Goal: Communication & Community: Answer question/provide support

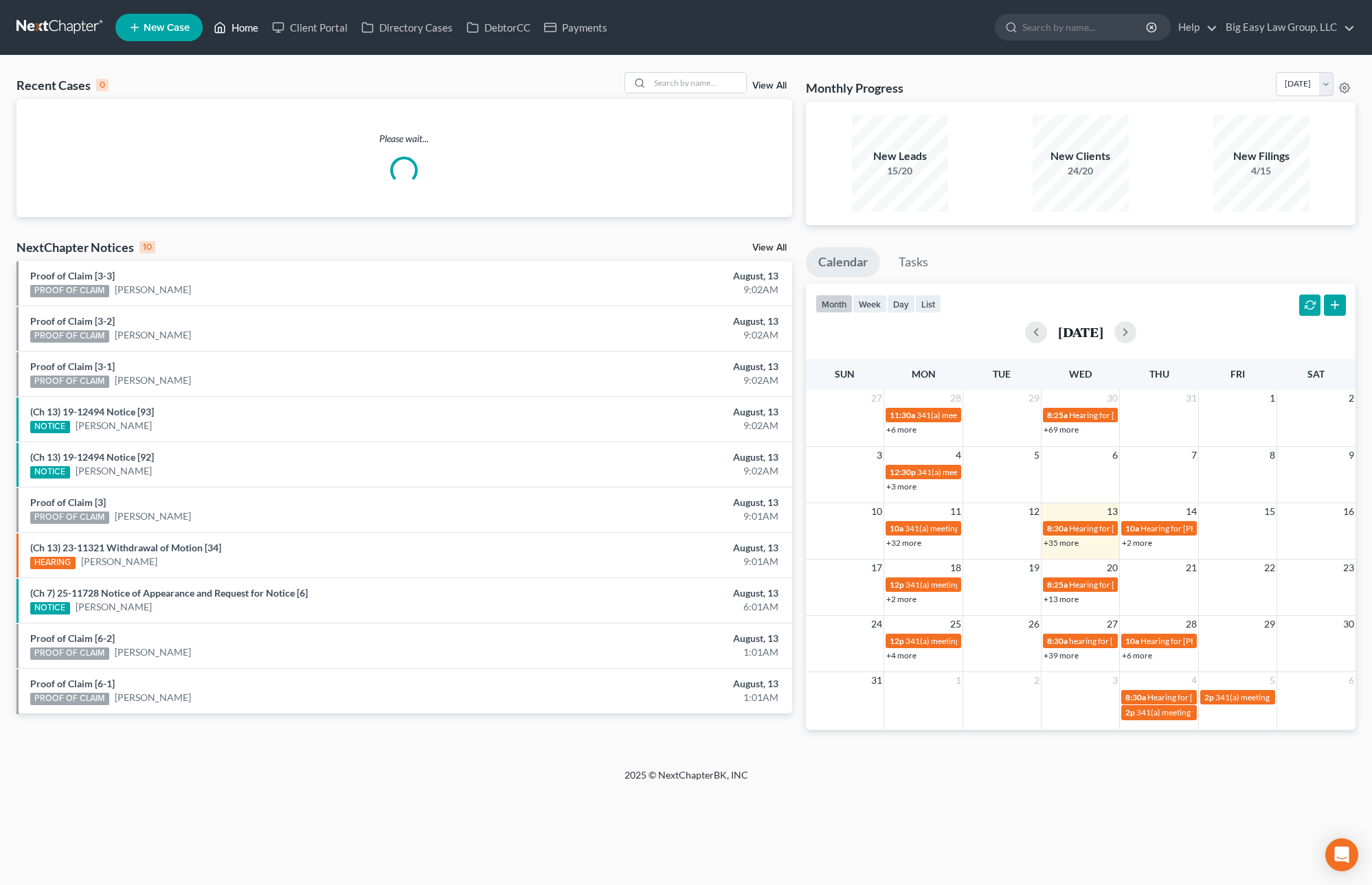
drag, startPoint x: 255, startPoint y: 43, endPoint x: 260, endPoint y: 35, distance: 9.4
click at [255, 43] on ul "New Case Home Client Portal Directory Cases DebtorCC Payments - No Result - See…" at bounding box center [736, 28] width 1241 height 36
click at [683, 88] on input "search" at bounding box center [698, 83] width 97 height 20
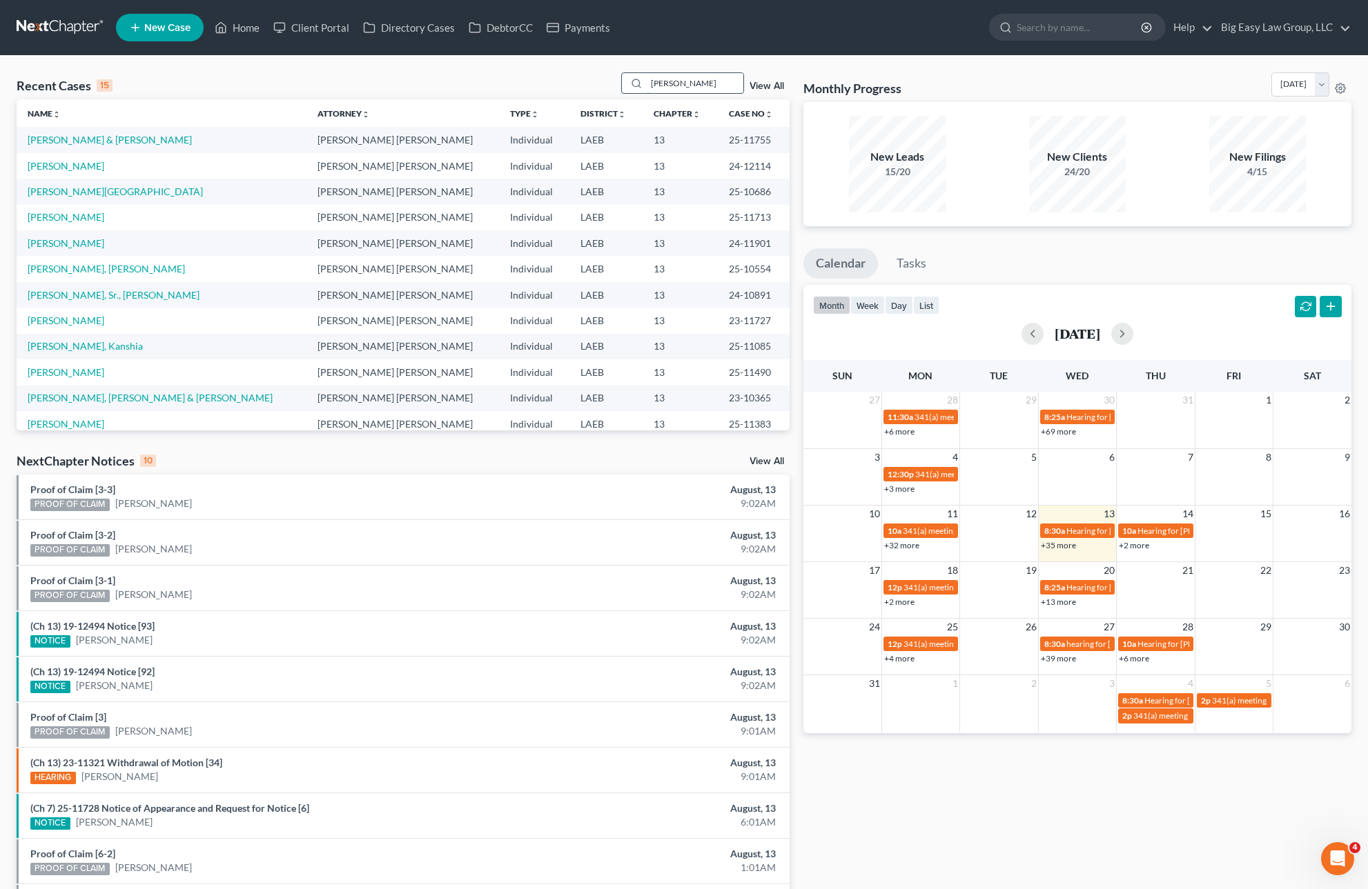
type input "[PERSON_NAME]"
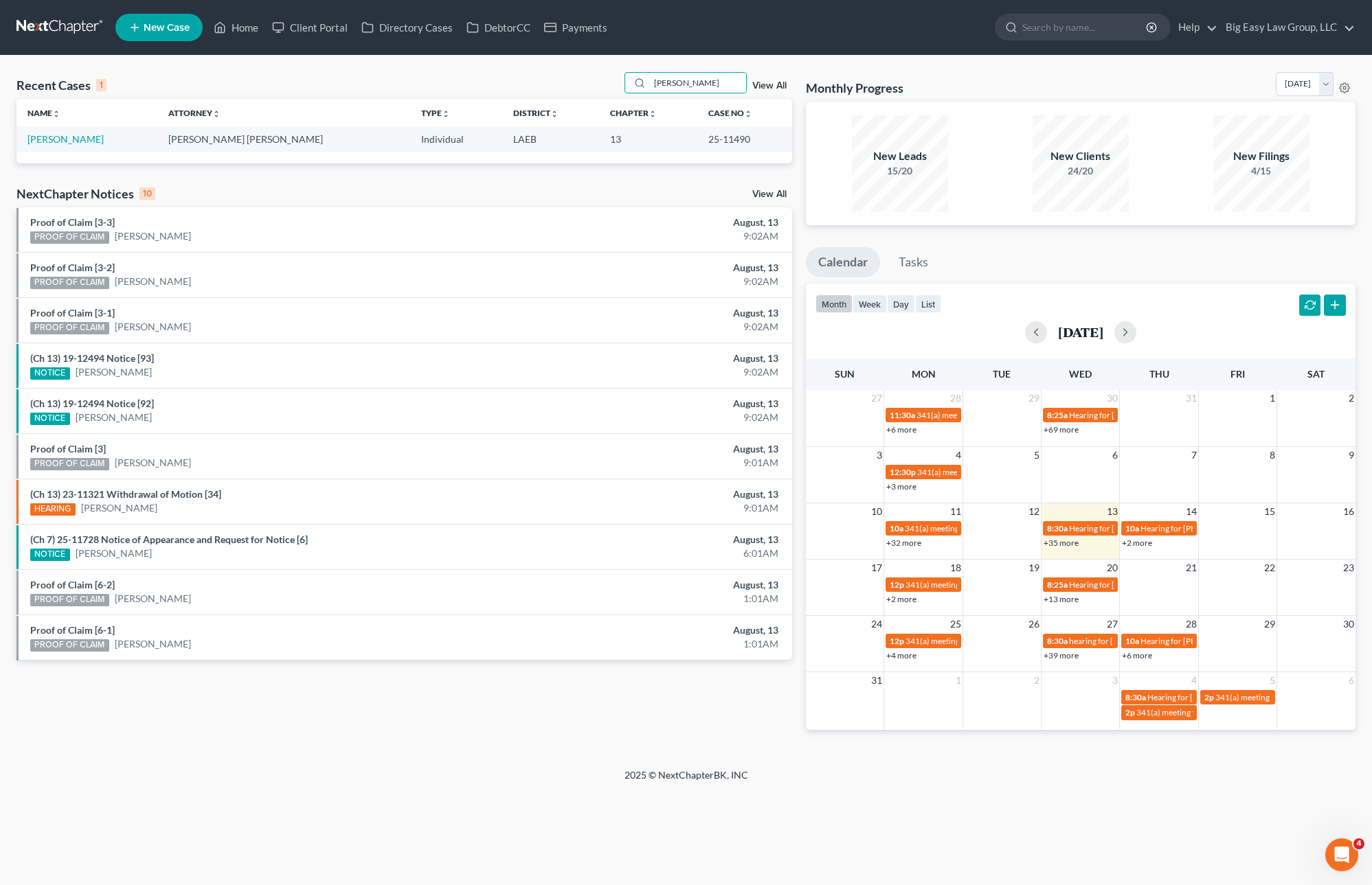
click at [68, 129] on td "[PERSON_NAME]" at bounding box center [87, 139] width 140 height 26
click at [66, 138] on link "[PERSON_NAME]" at bounding box center [66, 139] width 77 height 12
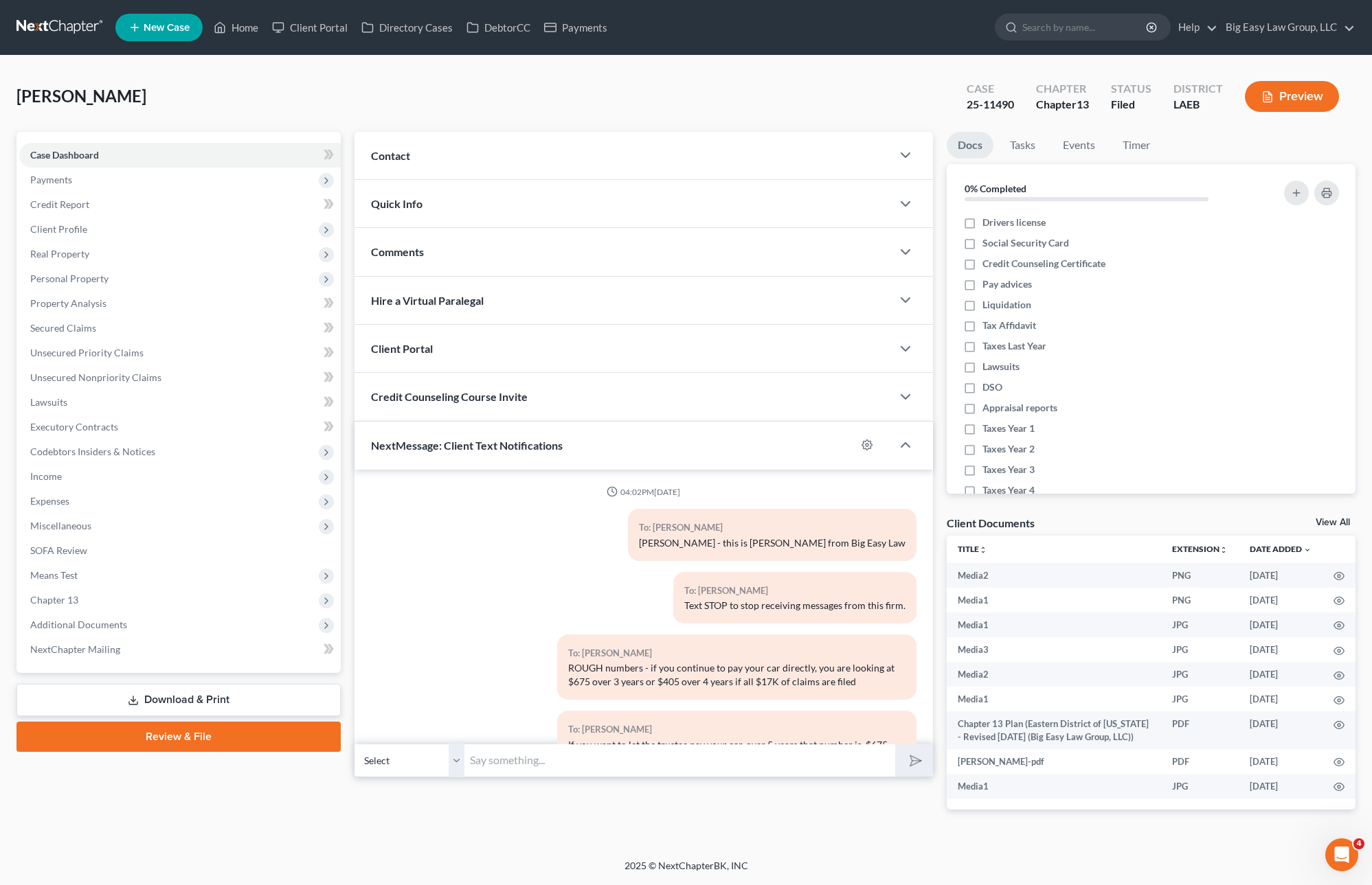
click at [475, 154] on div "Contact" at bounding box center [622, 155] width 537 height 48
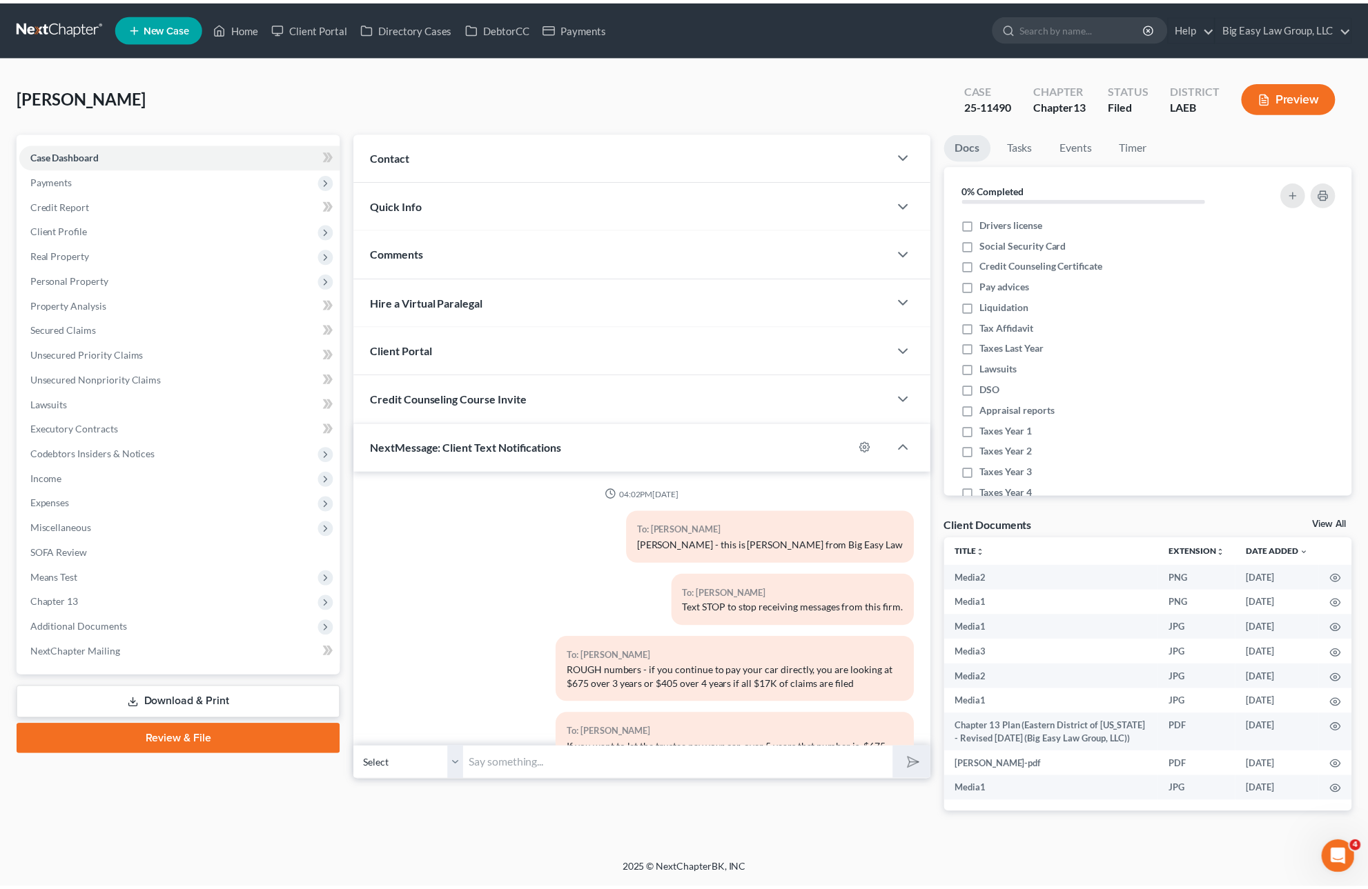
scroll to position [4358, 0]
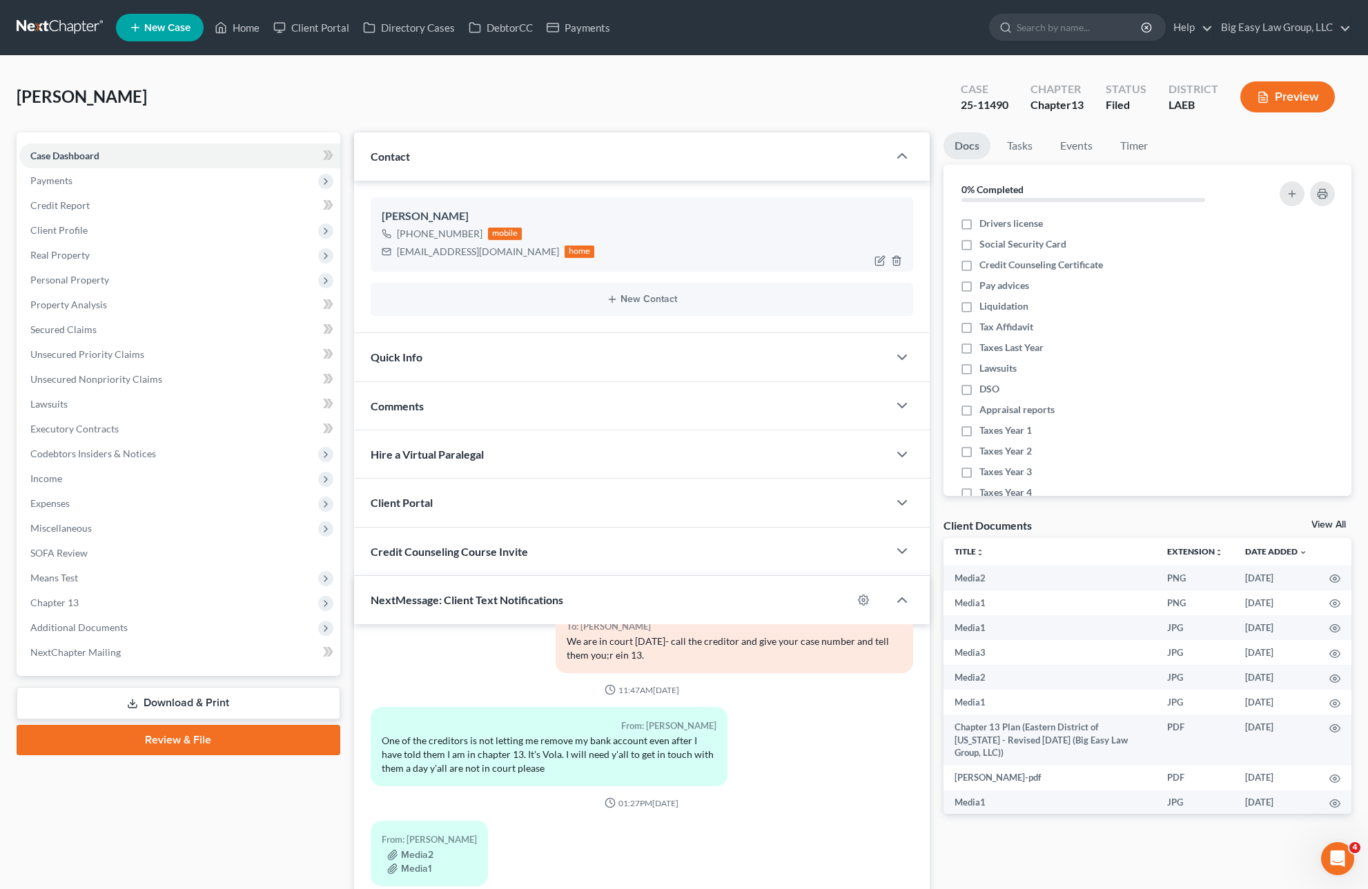
drag, startPoint x: 477, startPoint y: 235, endPoint x: 401, endPoint y: 236, distance: 75.9
click at [401, 236] on div "[PHONE_NUMBER] mobile" at bounding box center [488, 234] width 213 height 18
copy div "[PHONE_NUMBER]"
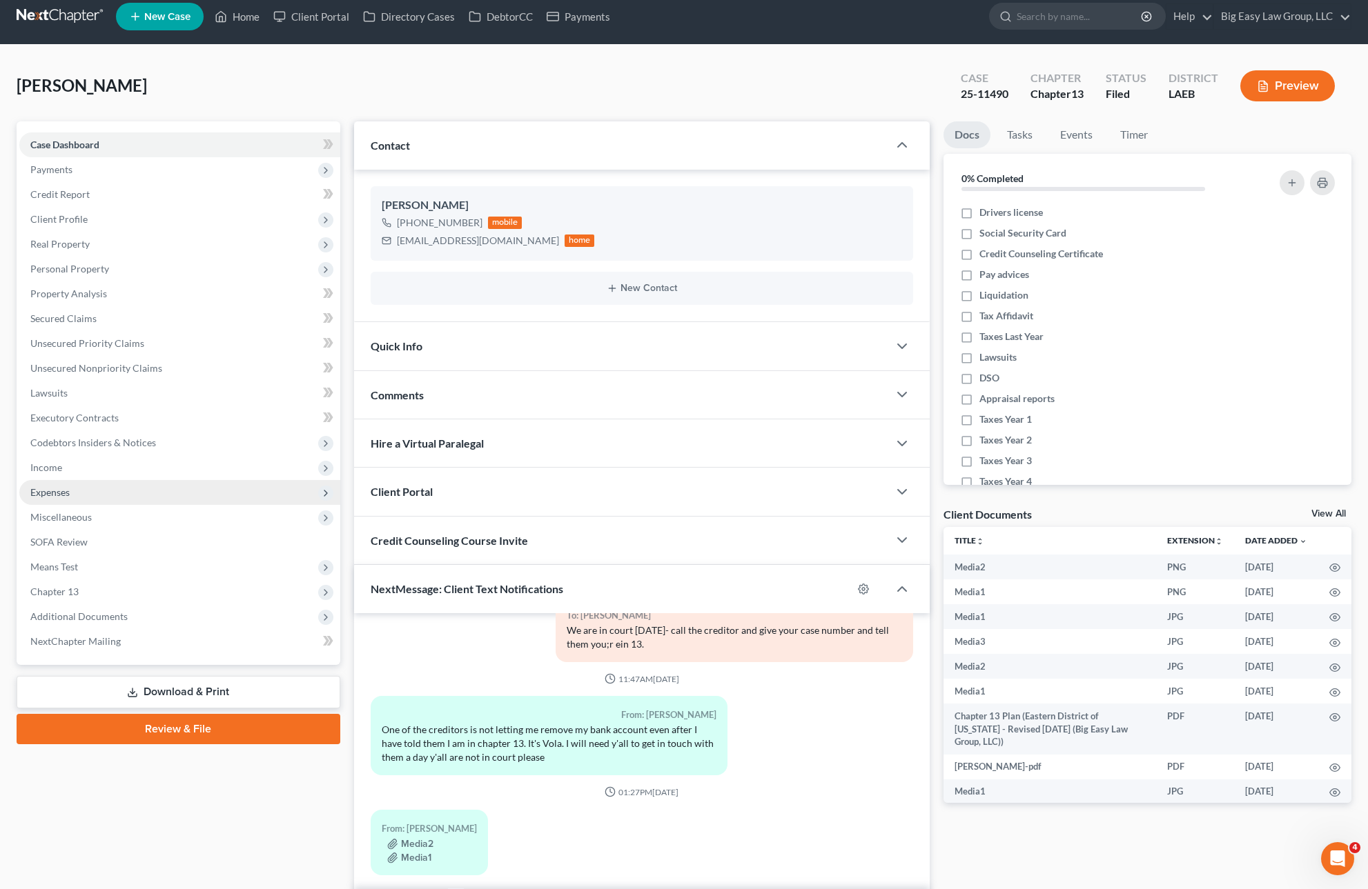
scroll to position [97, 0]
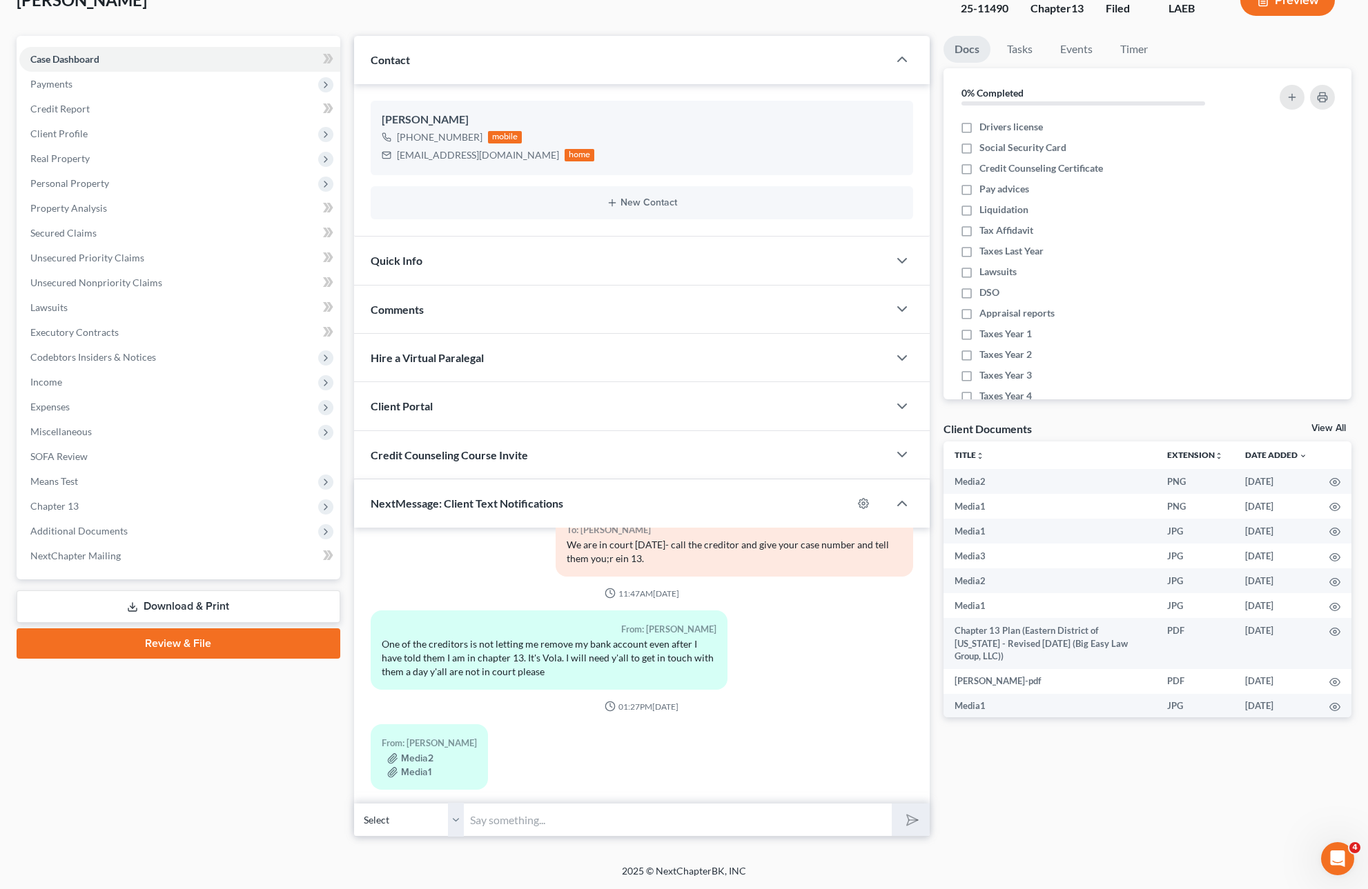
click at [515, 808] on input "text" at bounding box center [678, 820] width 428 height 34
click at [792, 644] on div "From: [PERSON_NAME] One of the creditors is not letting me remove my bank accou…" at bounding box center [642, 656] width 557 height 90
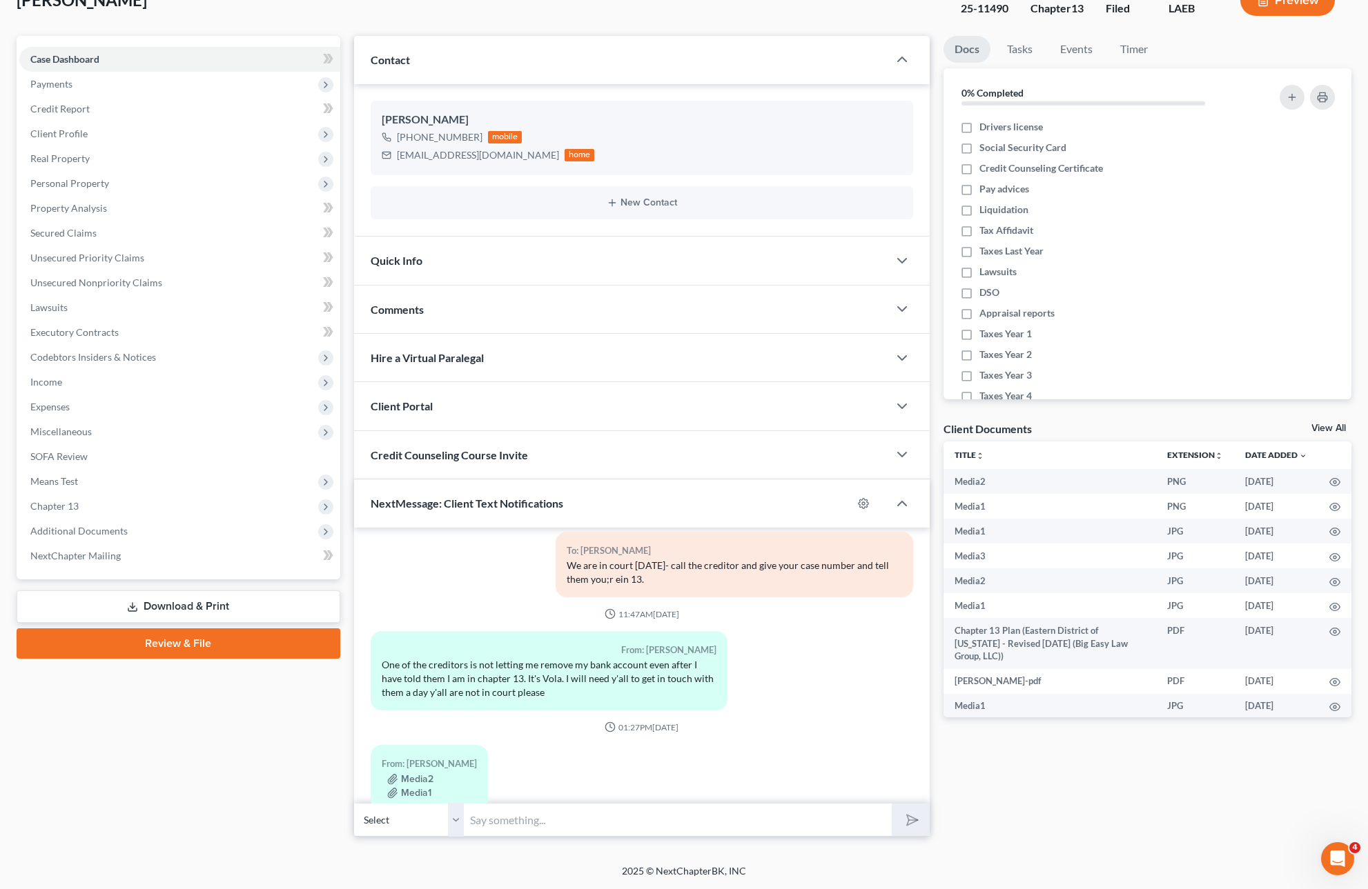
scroll to position [4358, 0]
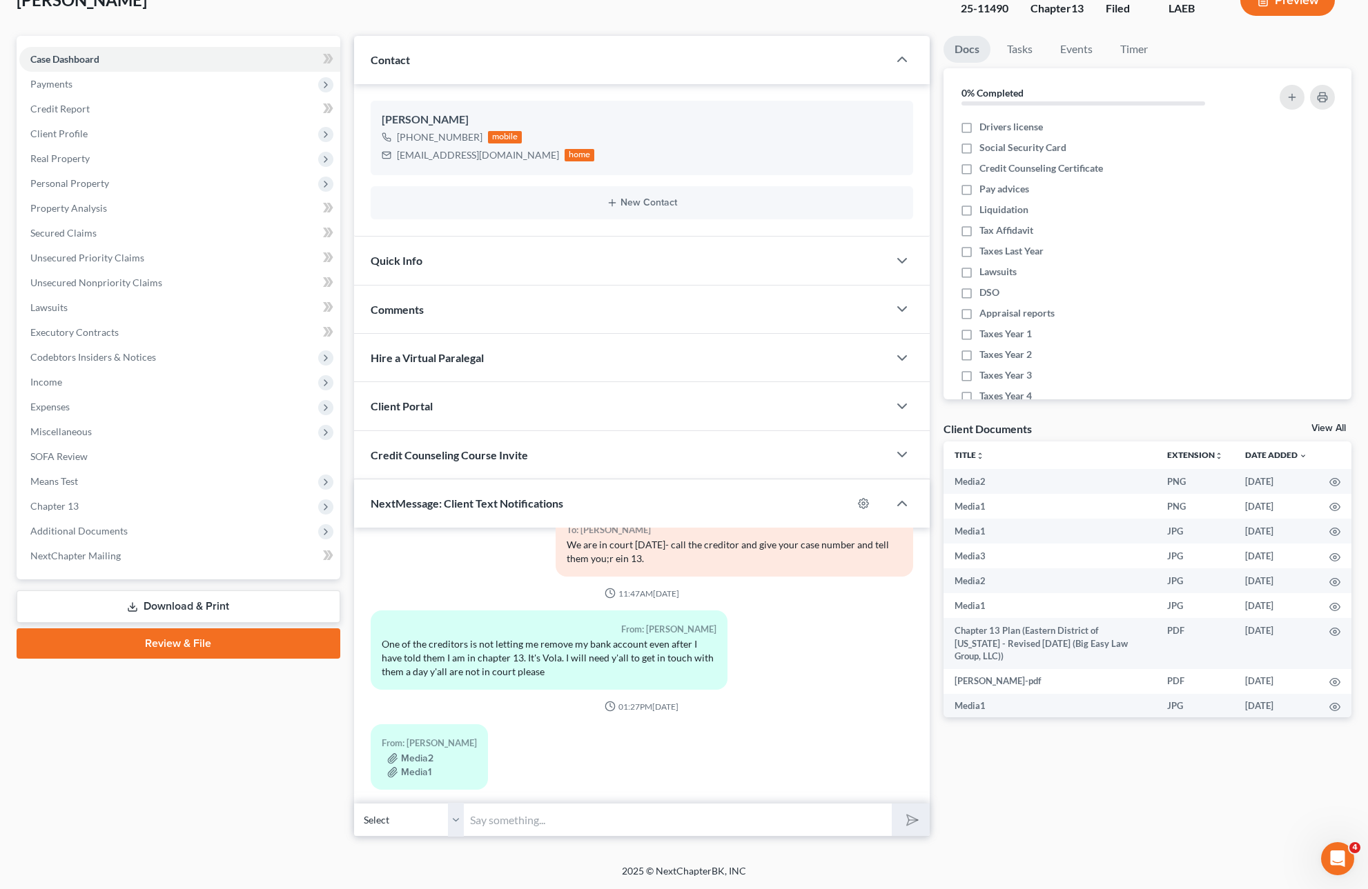
click at [624, 826] on input "text" at bounding box center [678, 820] width 428 height 34
click at [457, 657] on div "One of the creditors is not letting me remove my bank account even after I have…" at bounding box center [549, 658] width 335 height 41
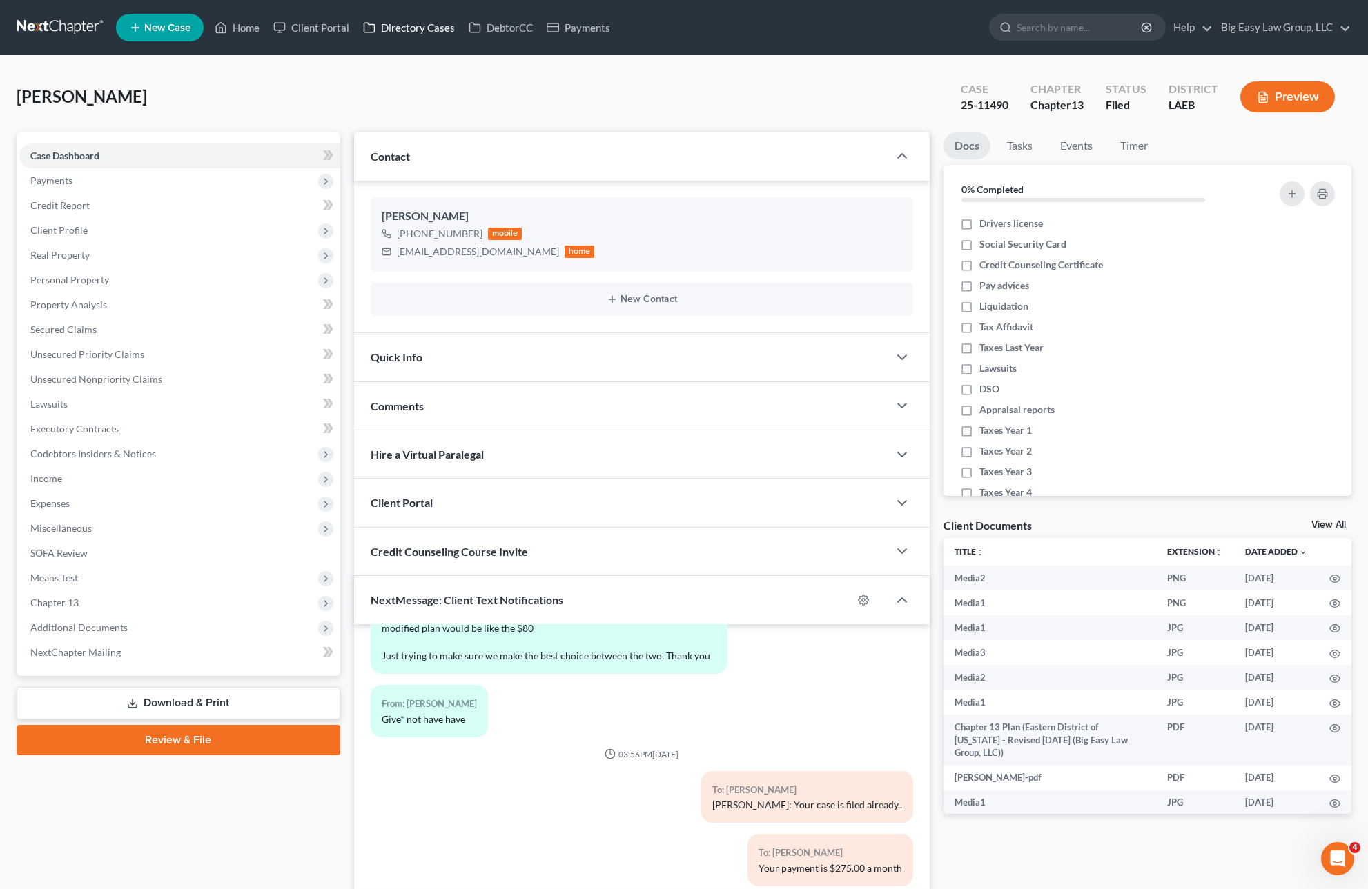
scroll to position [3240, 0]
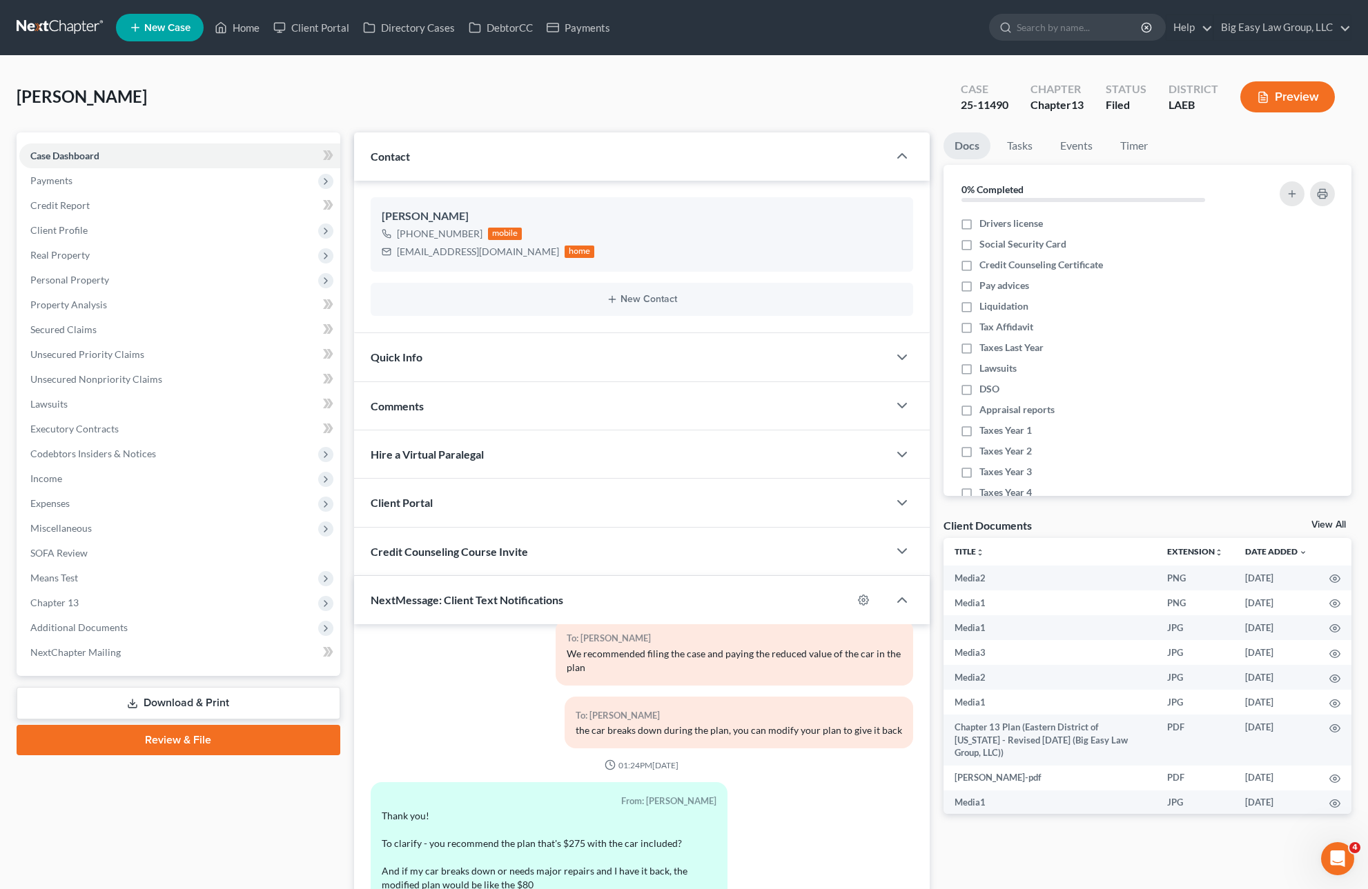
click at [235, 54] on nav "Home New Case Client Portal Directory Cases DebtorCC Payments Big Easy Law Grou…" at bounding box center [684, 27] width 1368 height 55
click at [248, 28] on link "Home" at bounding box center [237, 27] width 59 height 25
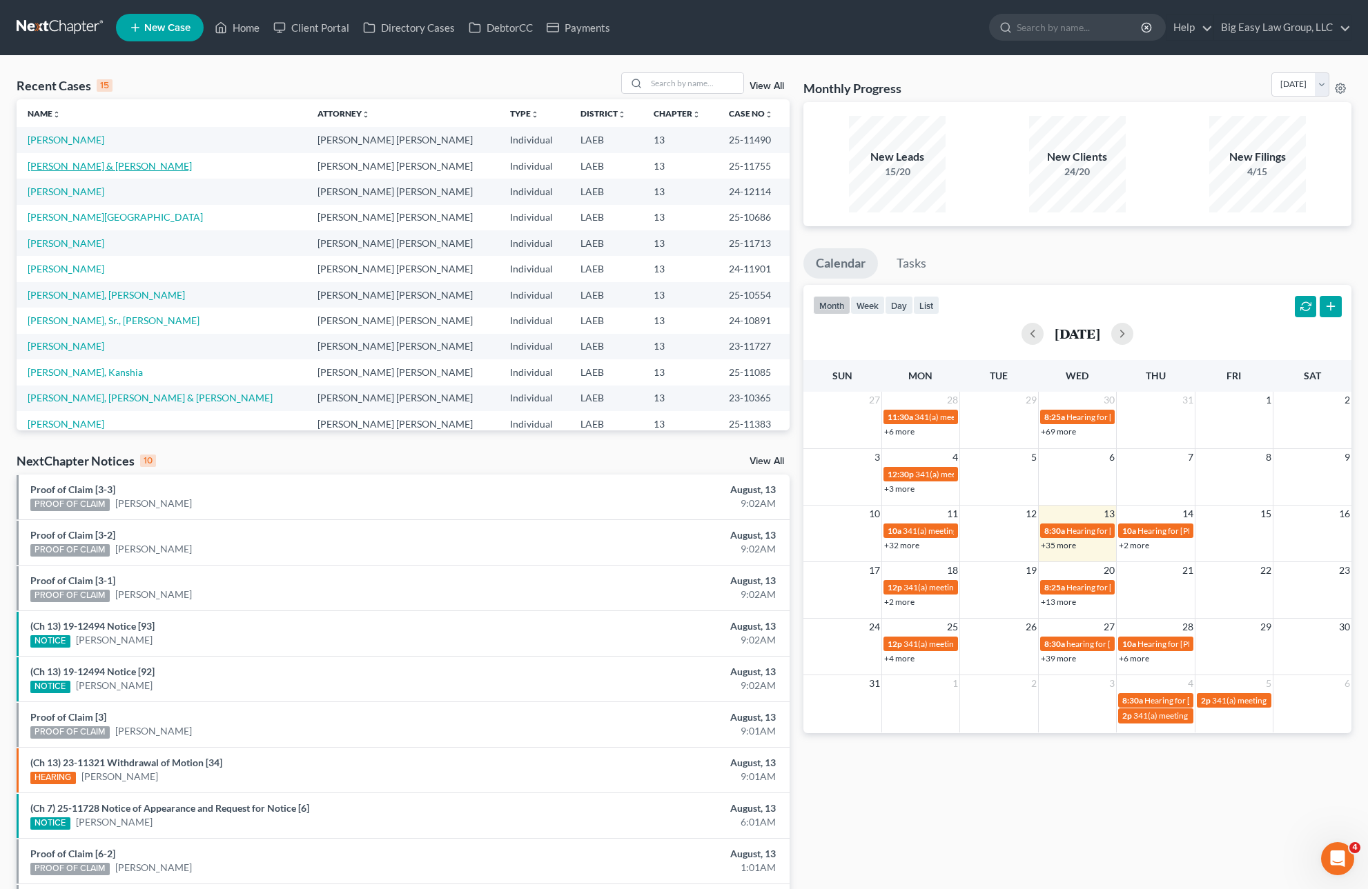
click at [90, 167] on link "[PERSON_NAME] & [PERSON_NAME]" at bounding box center [110, 166] width 164 height 12
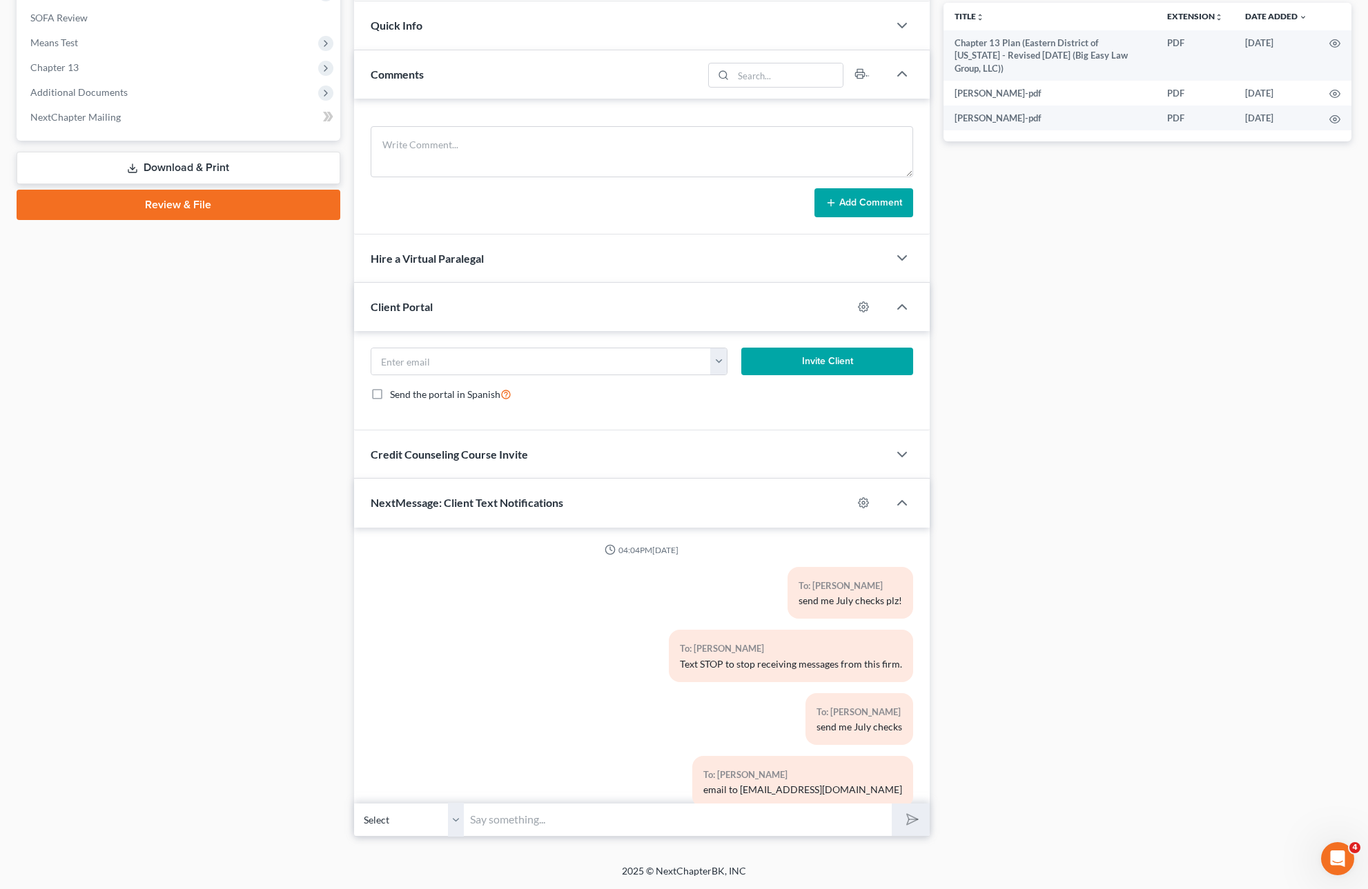
scroll to position [173, 0]
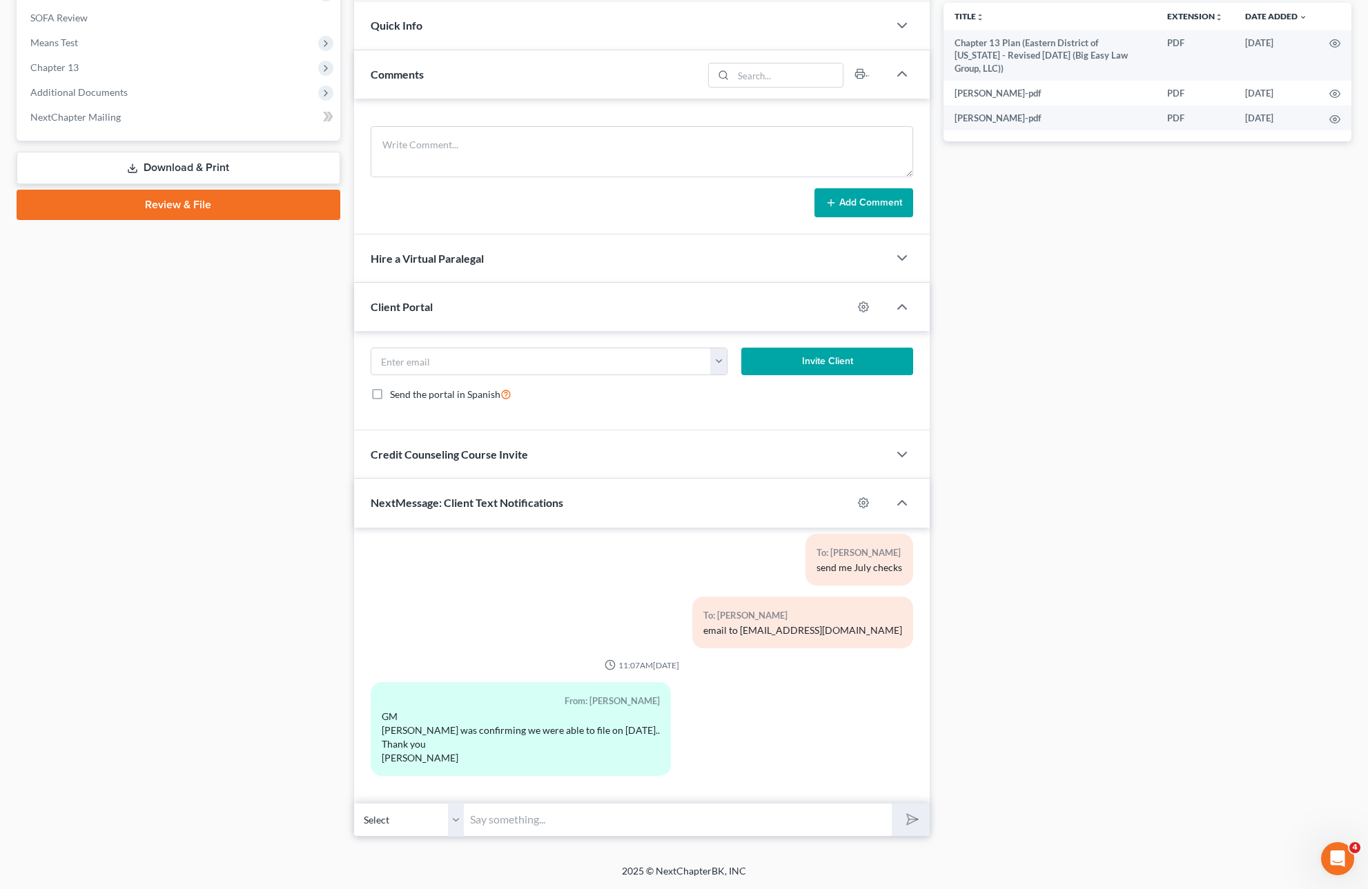
click at [411, 829] on select "Select [PHONE_NUMBER] - [PERSON_NAME] [PHONE_NUMBER] - [PERSON_NAME]" at bounding box center [409, 820] width 110 height 34
select select "1"
click at [509, 825] on input "text" at bounding box center [678, 820] width 428 height 34
type input "CASE NUMBER 25-11755"
click at [901, 797] on div "04:04PM[DATE] To: [PERSON_NAME]. send me July checks plz! To: [PERSON_NAME] Tex…" at bounding box center [642, 666] width 576 height 276
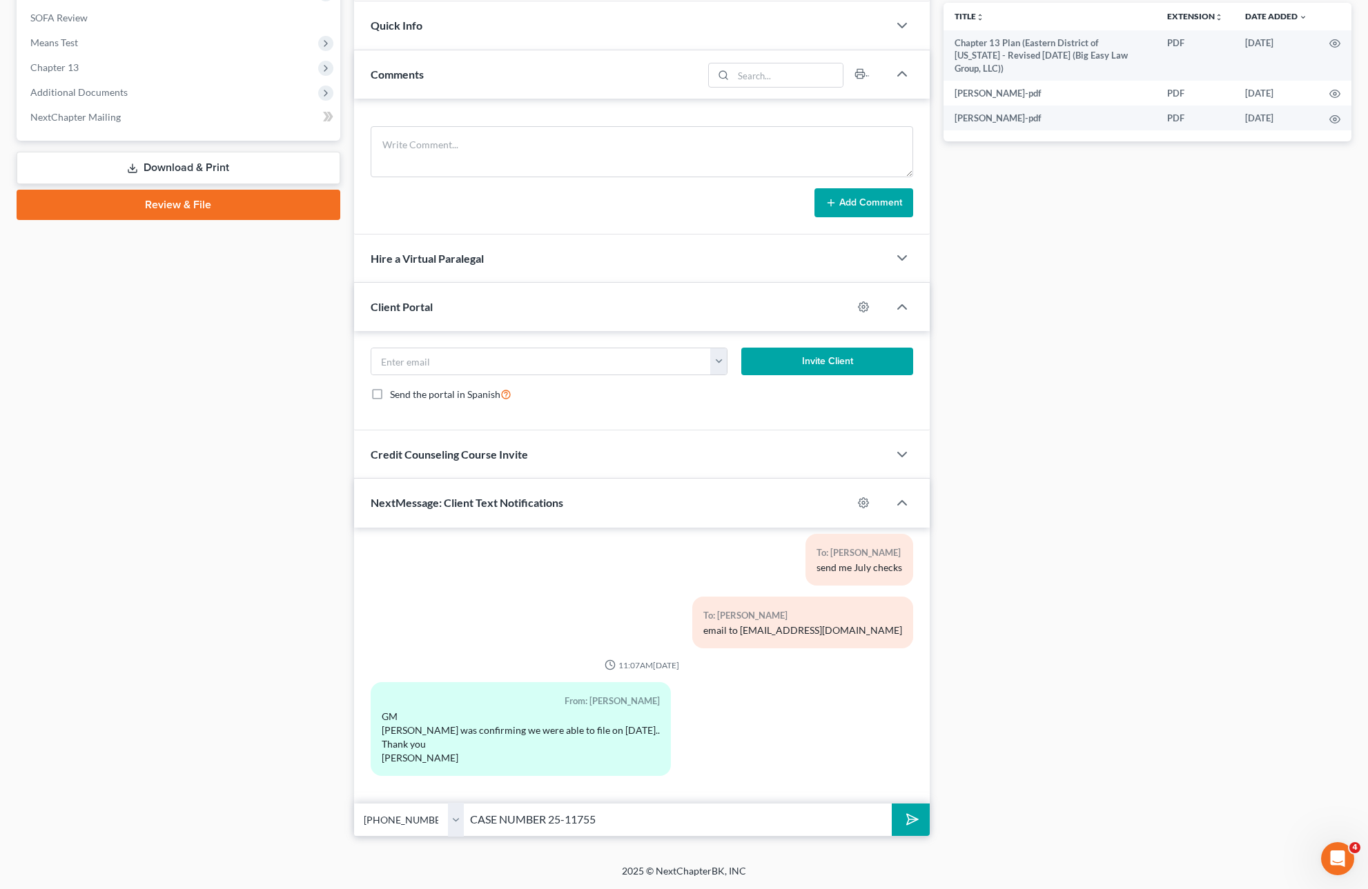
click at [896, 816] on button "submit" at bounding box center [911, 820] width 38 height 32
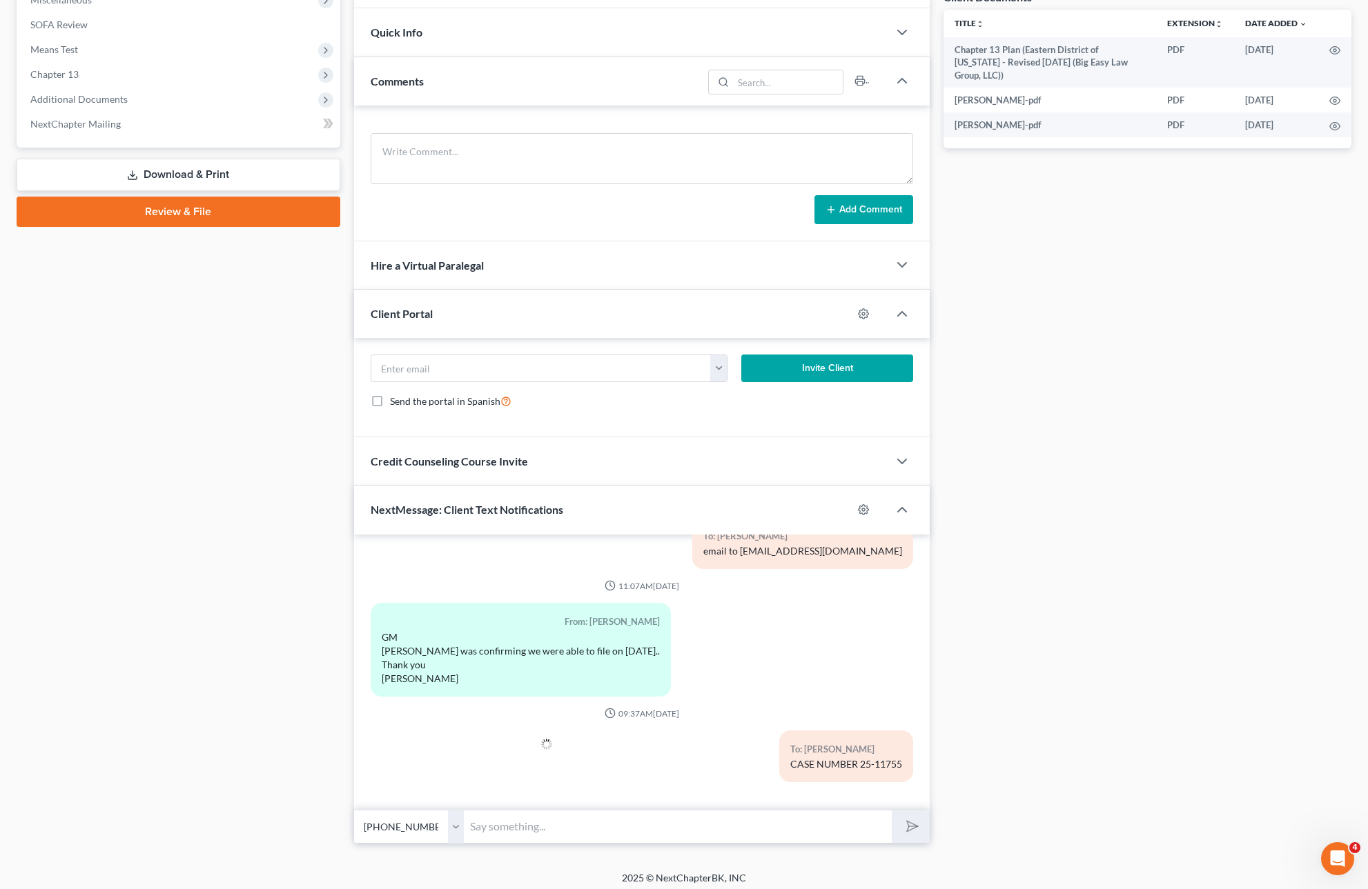
scroll to position [511, 0]
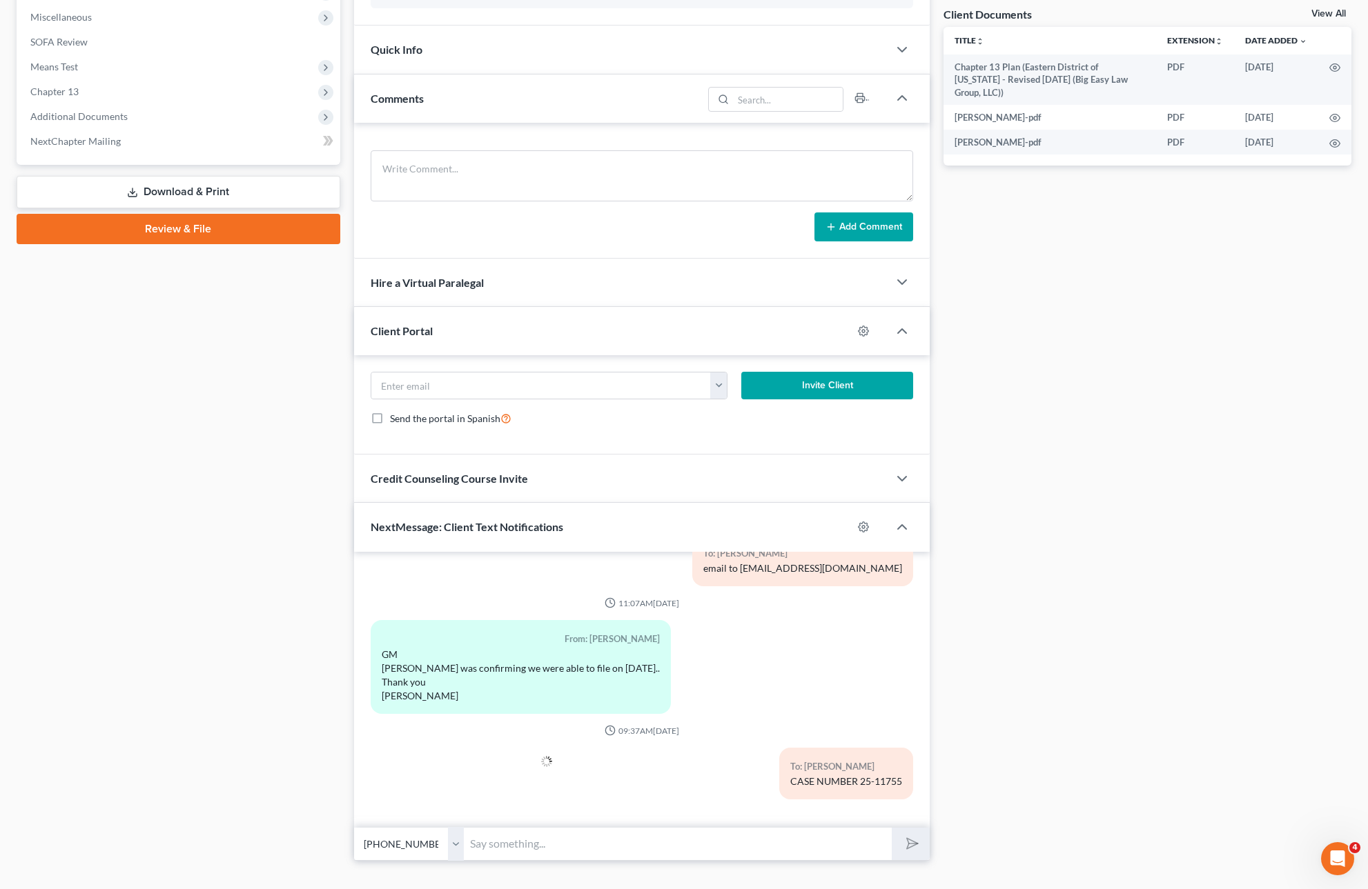
click at [599, 827] on input "text" at bounding box center [678, 844] width 428 height 34
click at [595, 840] on input "text" at bounding box center [678, 844] width 428 height 34
type input "You will have a welcome email within a few minutes!"
click at [892, 828] on button "submit" at bounding box center [911, 844] width 38 height 32
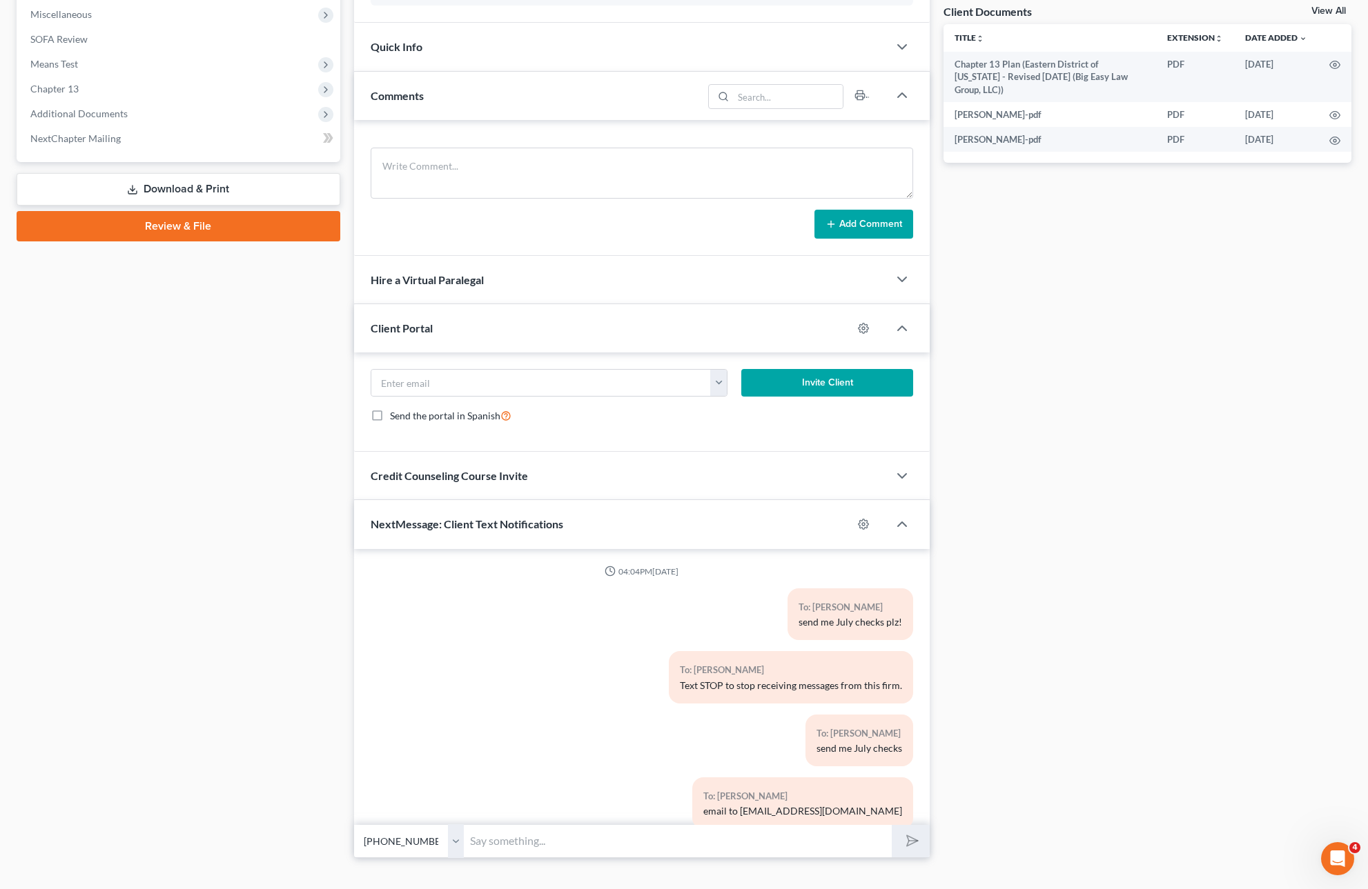
scroll to position [535, 0]
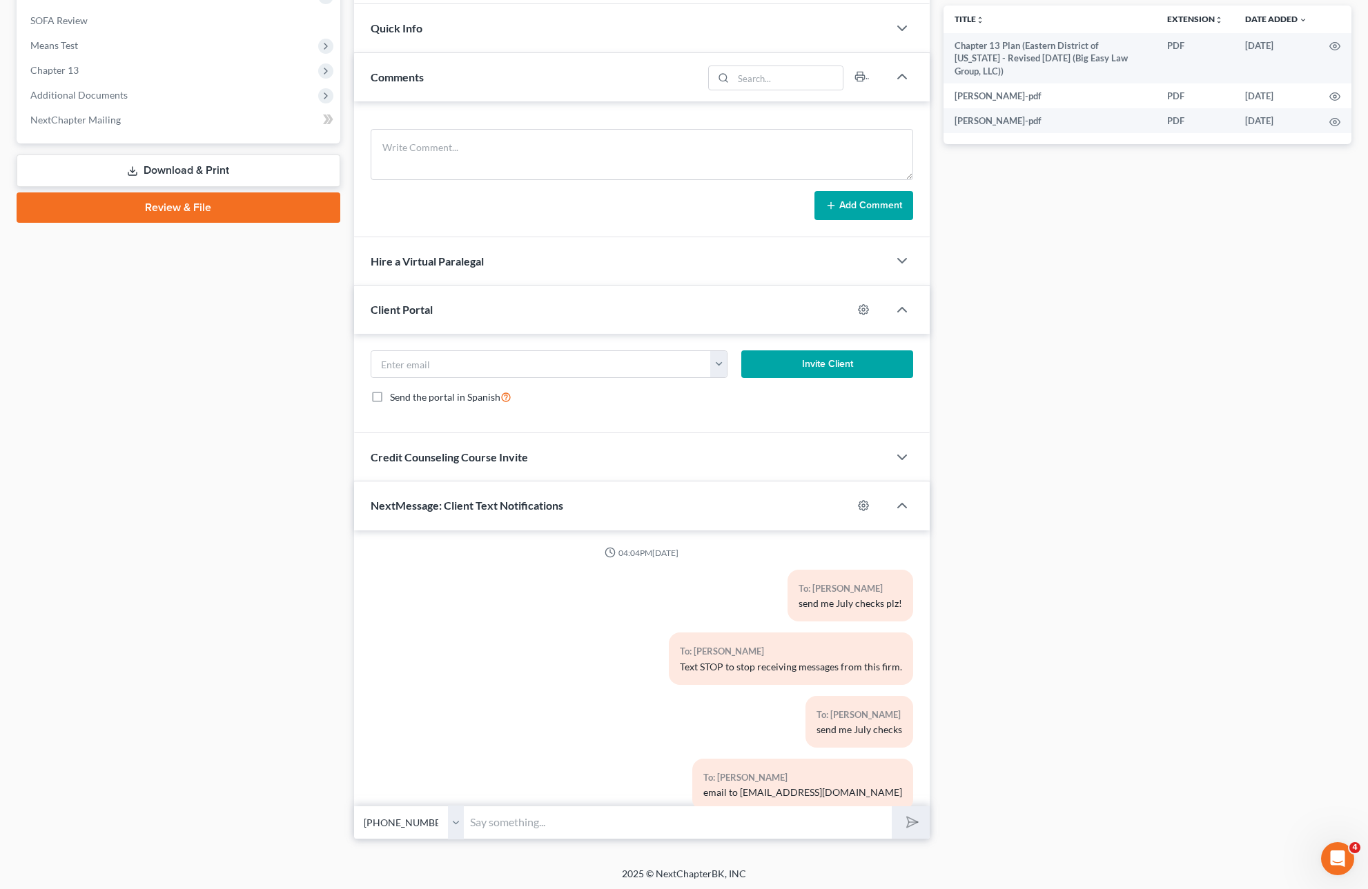
click at [437, 76] on div "Comments" at bounding box center [528, 77] width 349 height 48
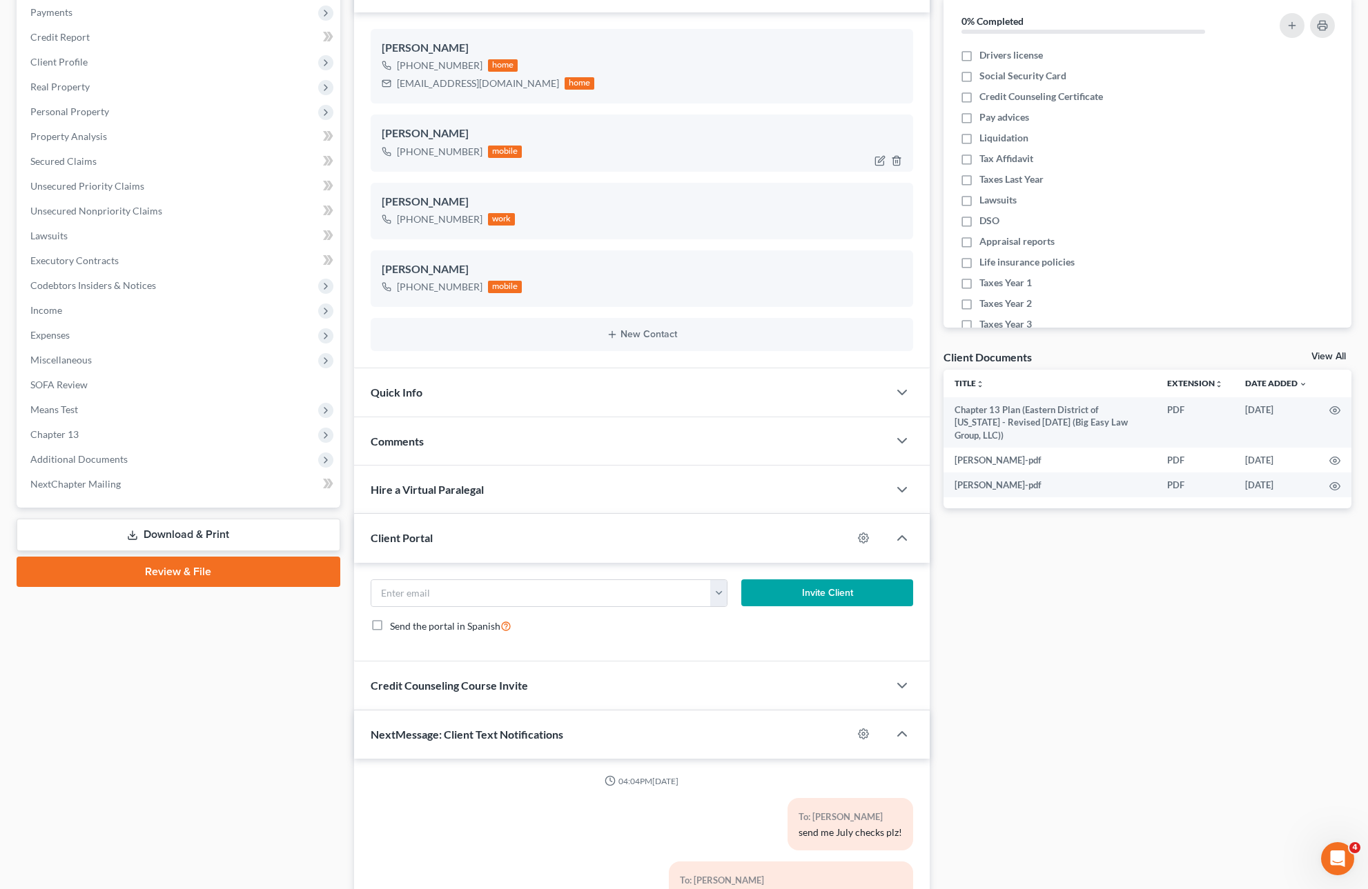
scroll to position [125, 0]
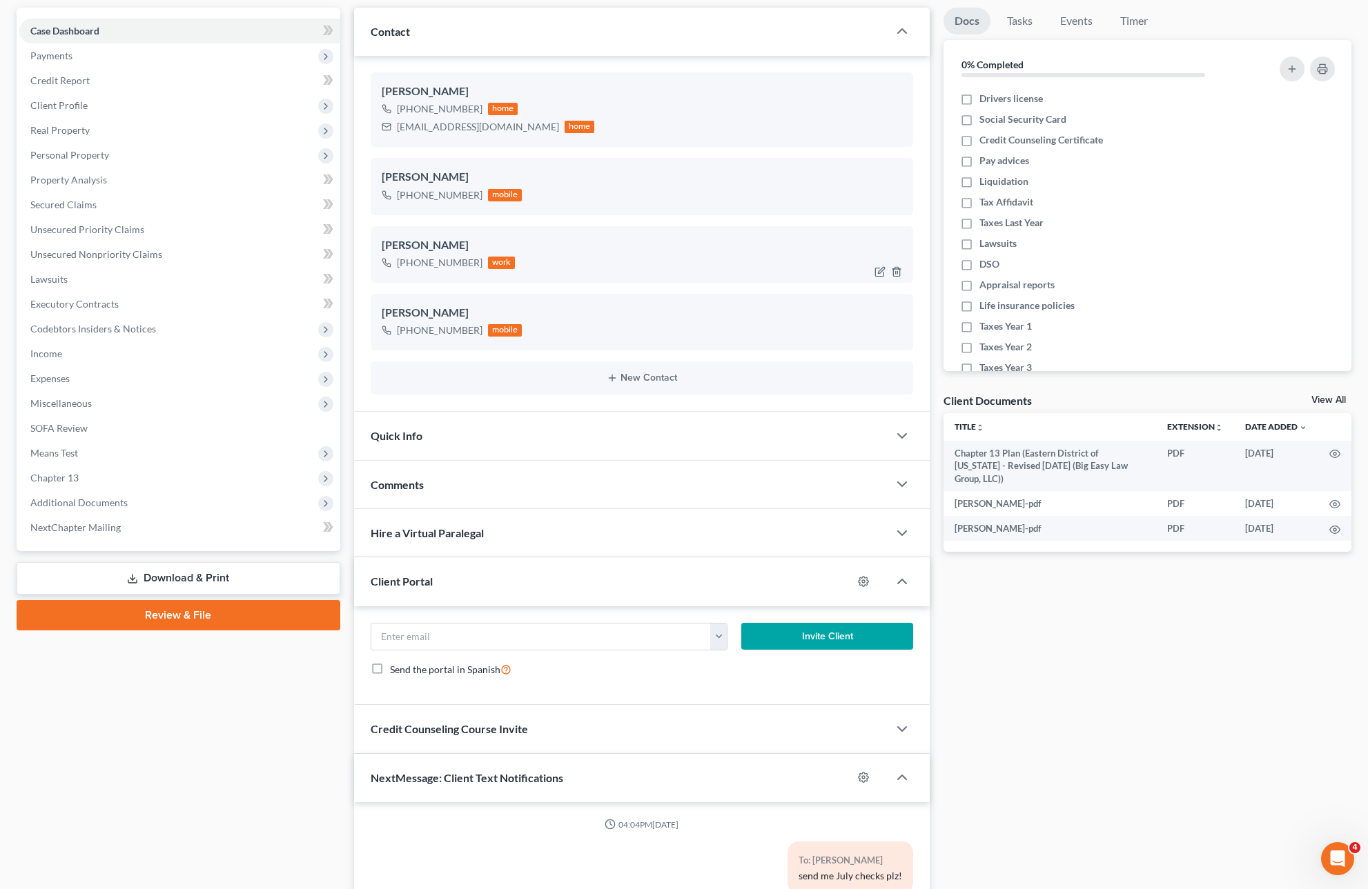
click at [873, 271] on div at bounding box center [891, 272] width 44 height 22
click at [876, 272] on icon "button" at bounding box center [879, 271] width 11 height 11
select select "2"
select select "1"
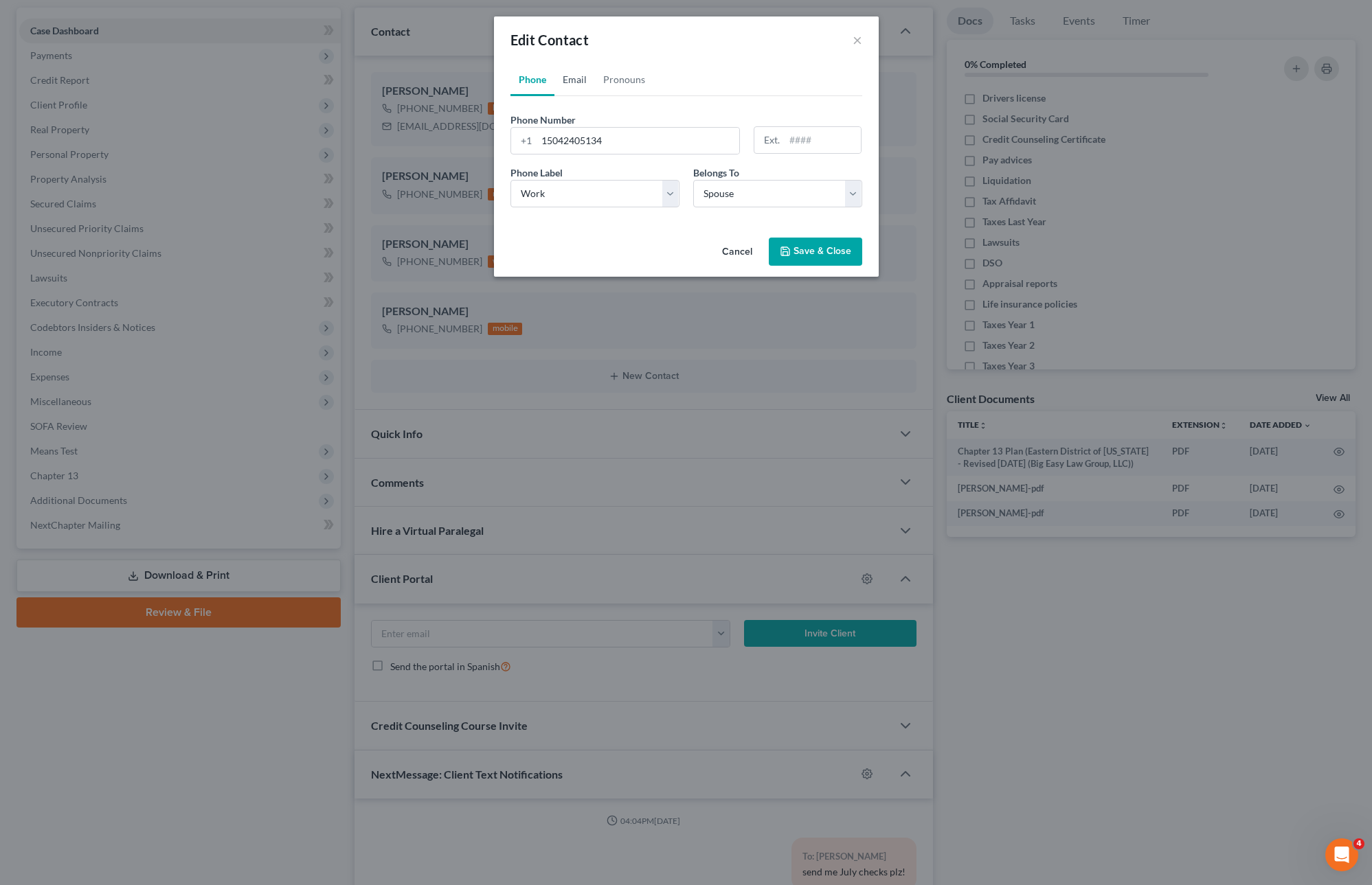
drag, startPoint x: 586, startPoint y: 81, endPoint x: 585, endPoint y: 95, distance: 14.0
click at [586, 82] on link "Email" at bounding box center [574, 79] width 41 height 33
click at [584, 145] on input "email" at bounding box center [699, 140] width 325 height 26
paste input "[EMAIL_ADDRESS][DOMAIN_NAME]"
type input "[EMAIL_ADDRESS][DOMAIN_NAME]"
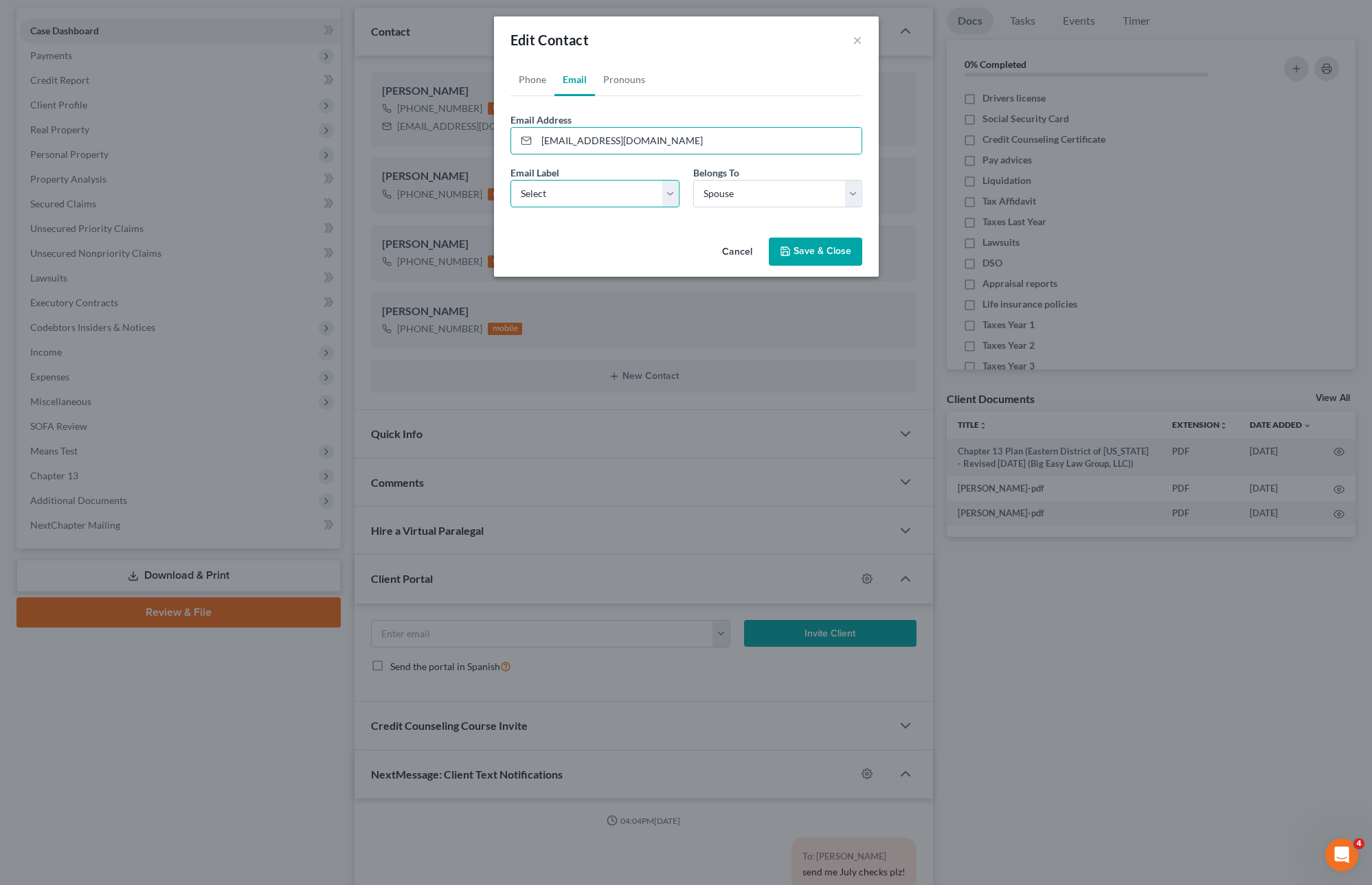
click at [624, 199] on select "Select Home Work Other" at bounding box center [595, 194] width 169 height 28
select select "0"
click at [834, 241] on button "Save & Close" at bounding box center [815, 252] width 94 height 29
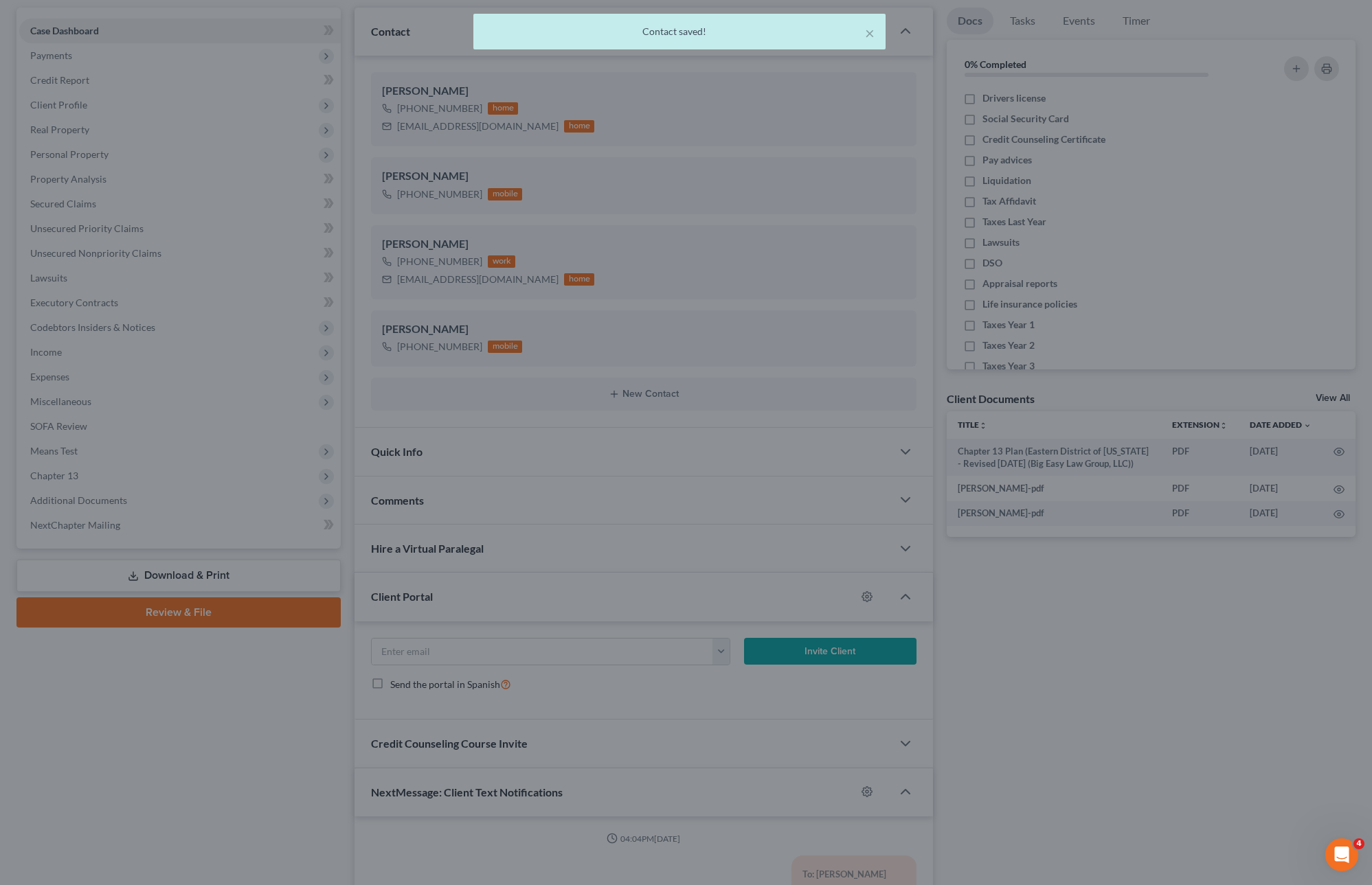
select select "0"
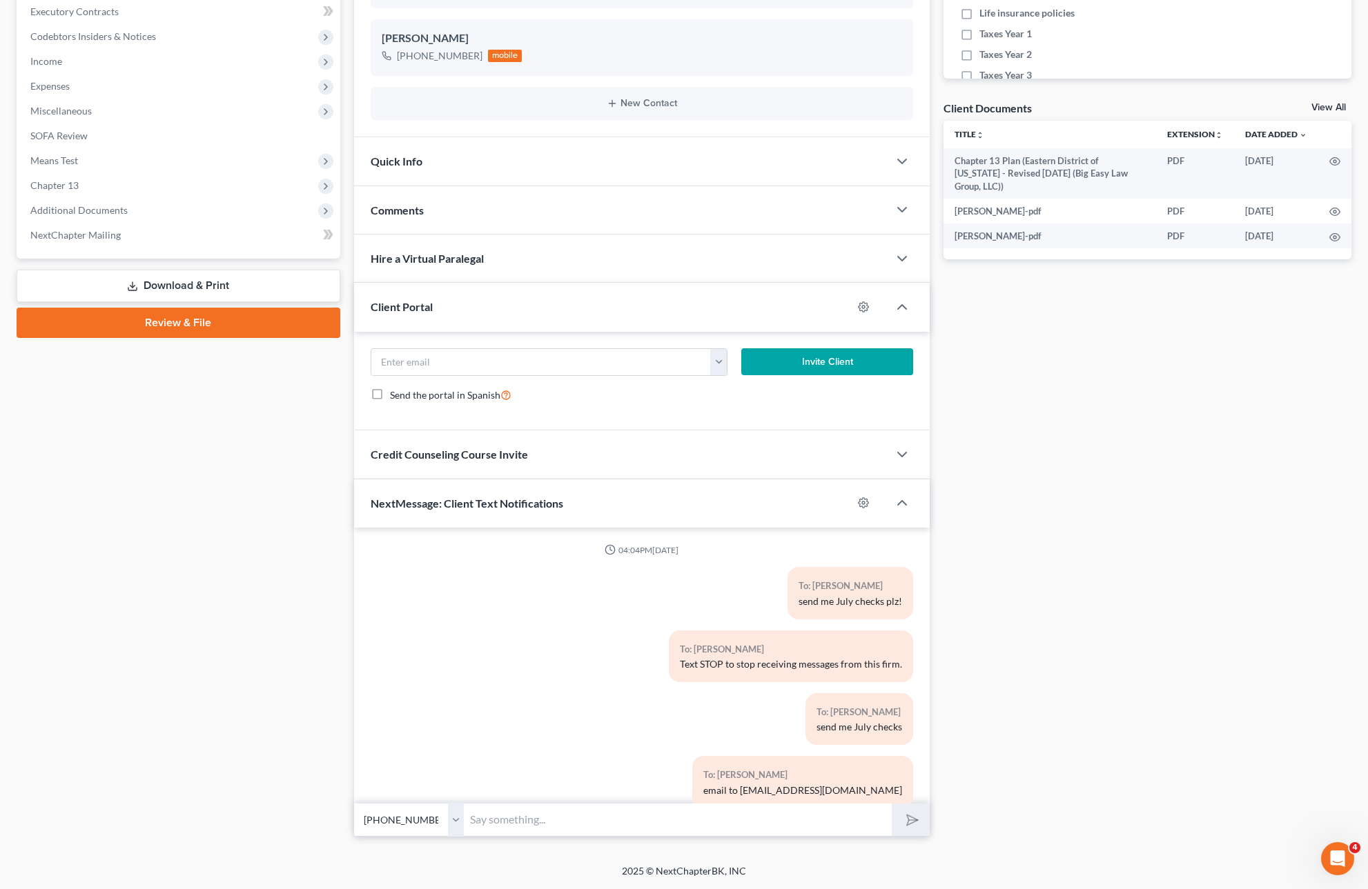
scroll to position [0, 0]
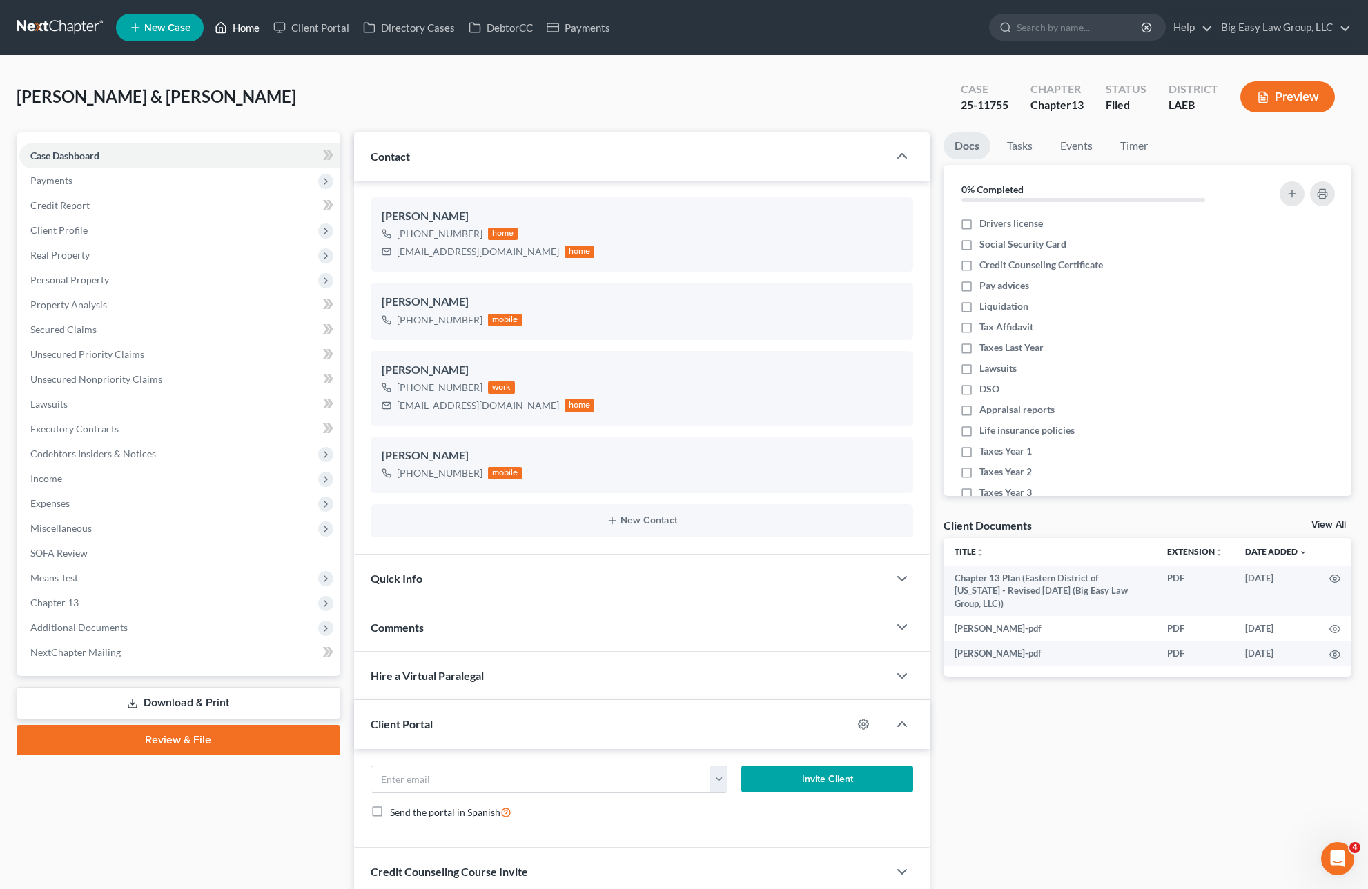
click at [232, 39] on link "Home" at bounding box center [237, 27] width 59 height 25
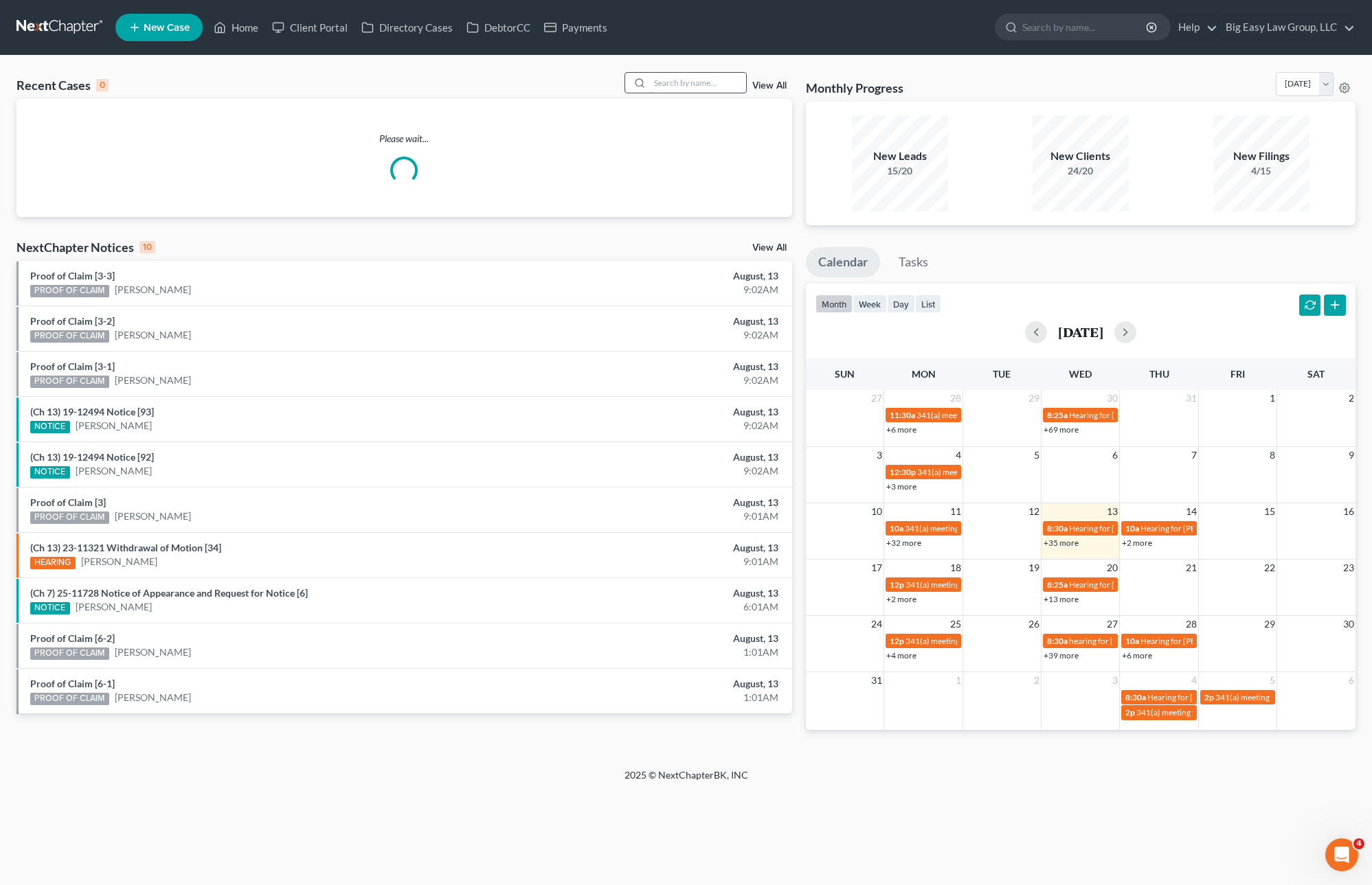
click at [715, 92] on input "search" at bounding box center [698, 83] width 97 height 20
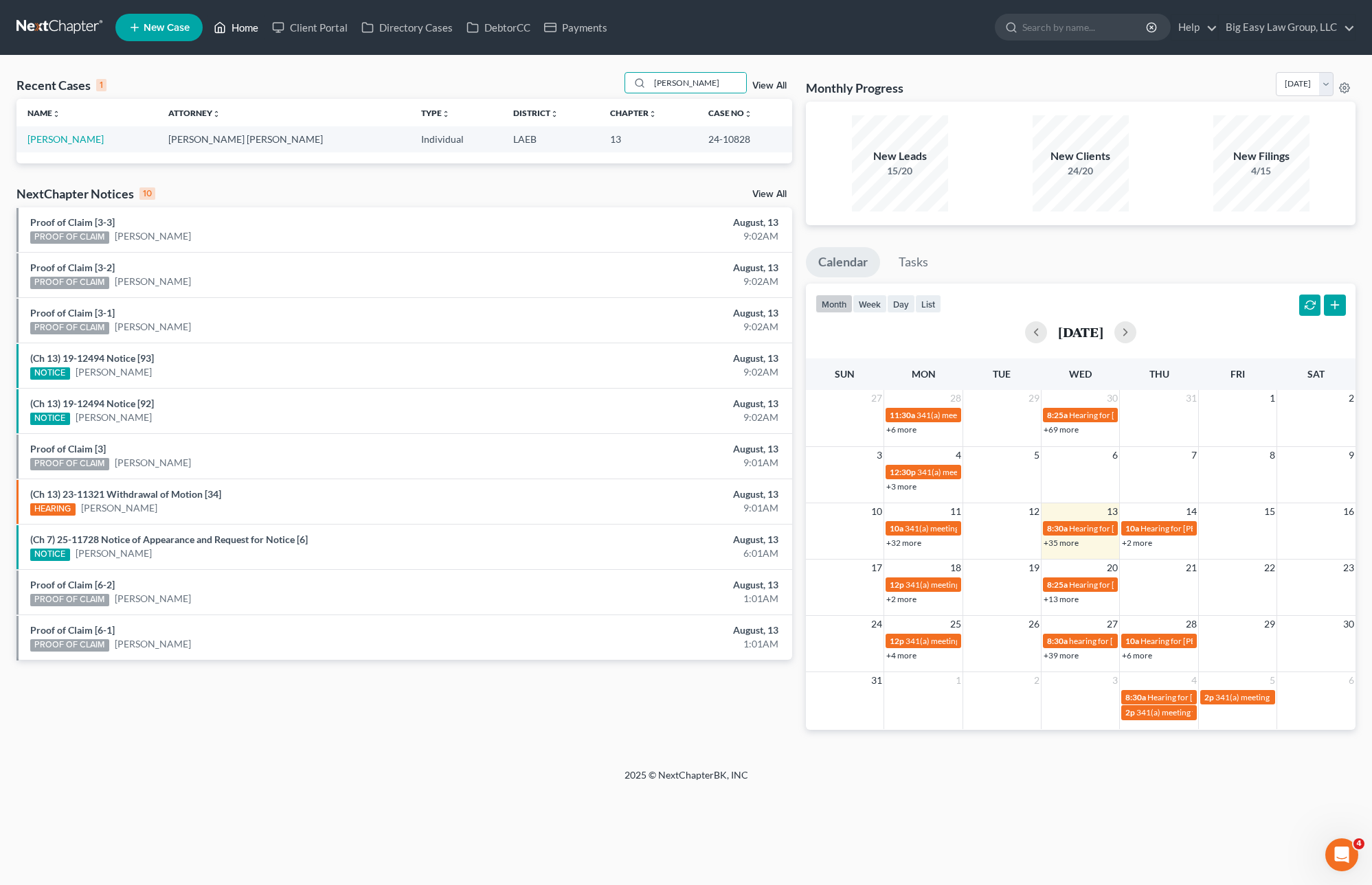
click at [251, 24] on link "Home" at bounding box center [236, 27] width 59 height 25
click at [258, 29] on link "Home" at bounding box center [236, 27] width 59 height 25
drag, startPoint x: 702, startPoint y: 83, endPoint x: 626, endPoint y: 78, distance: 76.2
click at [626, 78] on div "Recent Cases 1 [PERSON_NAME] View All" at bounding box center [404, 85] width 776 height 27
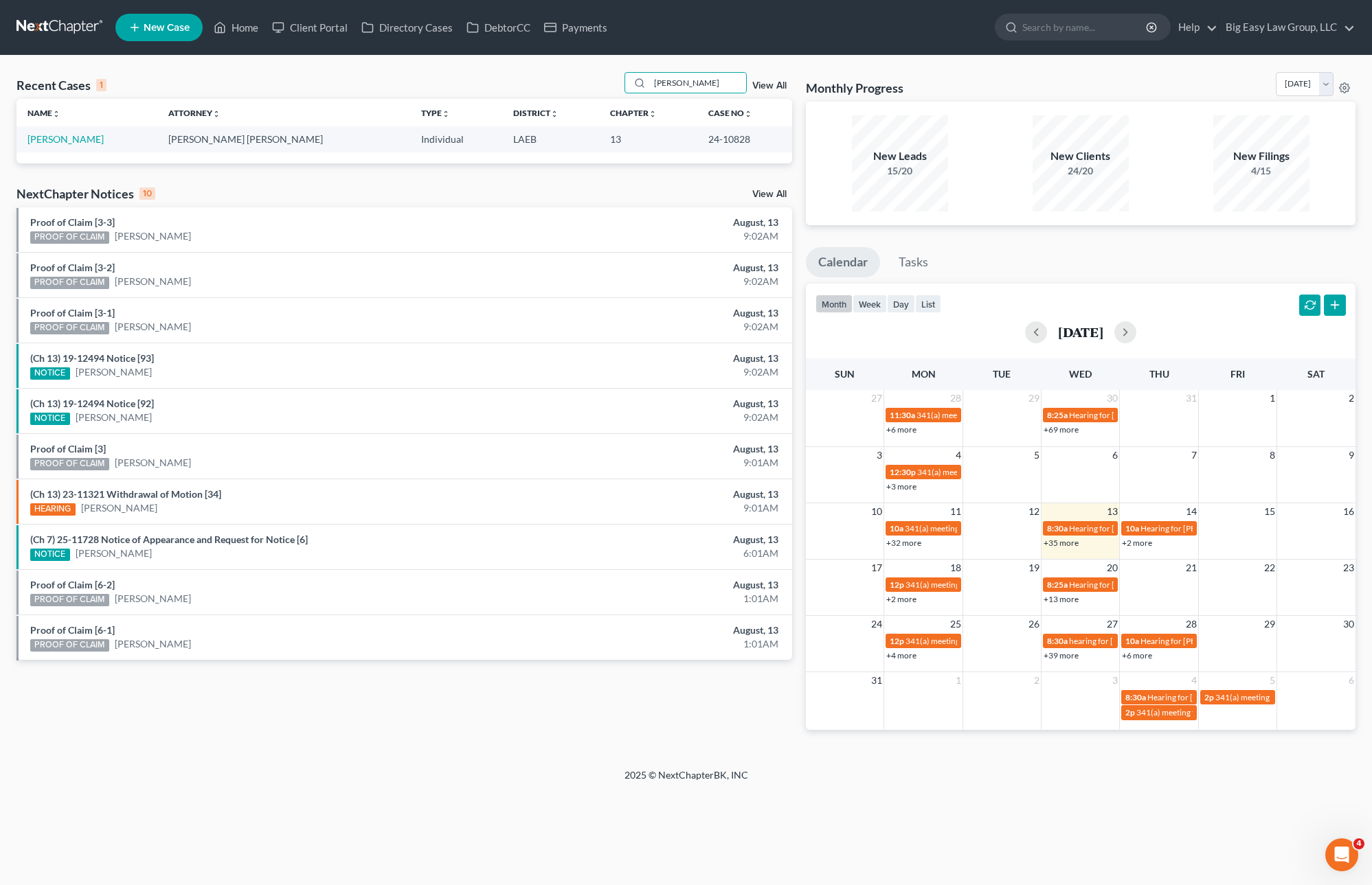
click at [626, 78] on div "Recent Cases 1 [PERSON_NAME] View All" at bounding box center [404, 85] width 776 height 27
drag, startPoint x: 693, startPoint y: 88, endPoint x: 617, endPoint y: 76, distance: 76.9
click at [620, 77] on div "Recent Cases 1 [PERSON_NAME] View All" at bounding box center [404, 85] width 776 height 27
type input "[PERSON_NAME]"
click at [57, 134] on link "[PERSON_NAME]" at bounding box center [66, 139] width 77 height 12
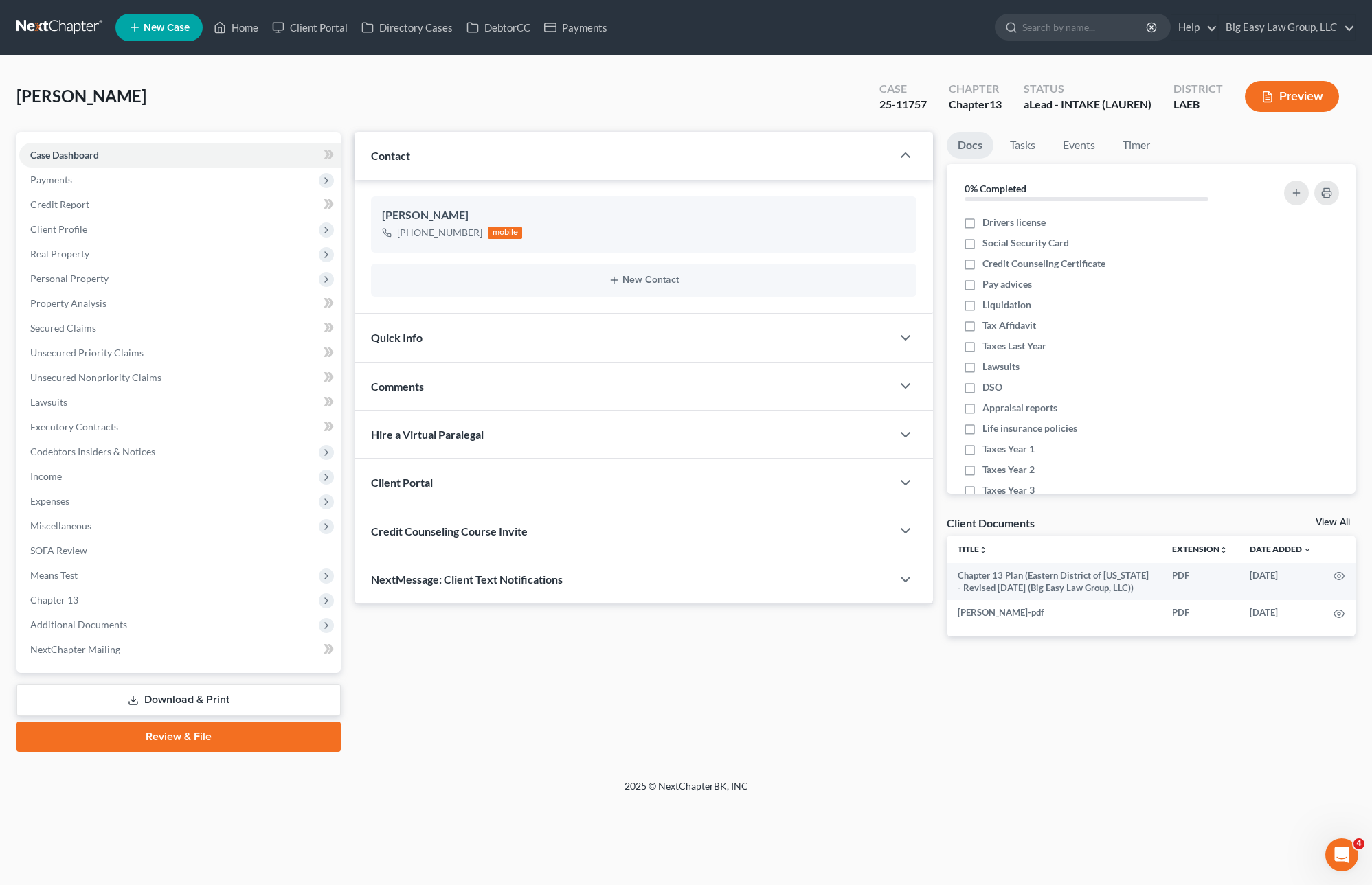
click at [574, 610] on div "Updates & News × [US_STATE] [GEOGRAPHIC_DATA] Notes: Take a look at NextChapter…" at bounding box center [643, 394] width 591 height 527
click at [577, 606] on div "Updates & News × [US_STATE] [GEOGRAPHIC_DATA] Notes: Take a look at NextChapter…" at bounding box center [643, 394] width 591 height 527
click at [589, 593] on div "NextMessage: Client Text Notifications" at bounding box center [622, 579] width 537 height 48
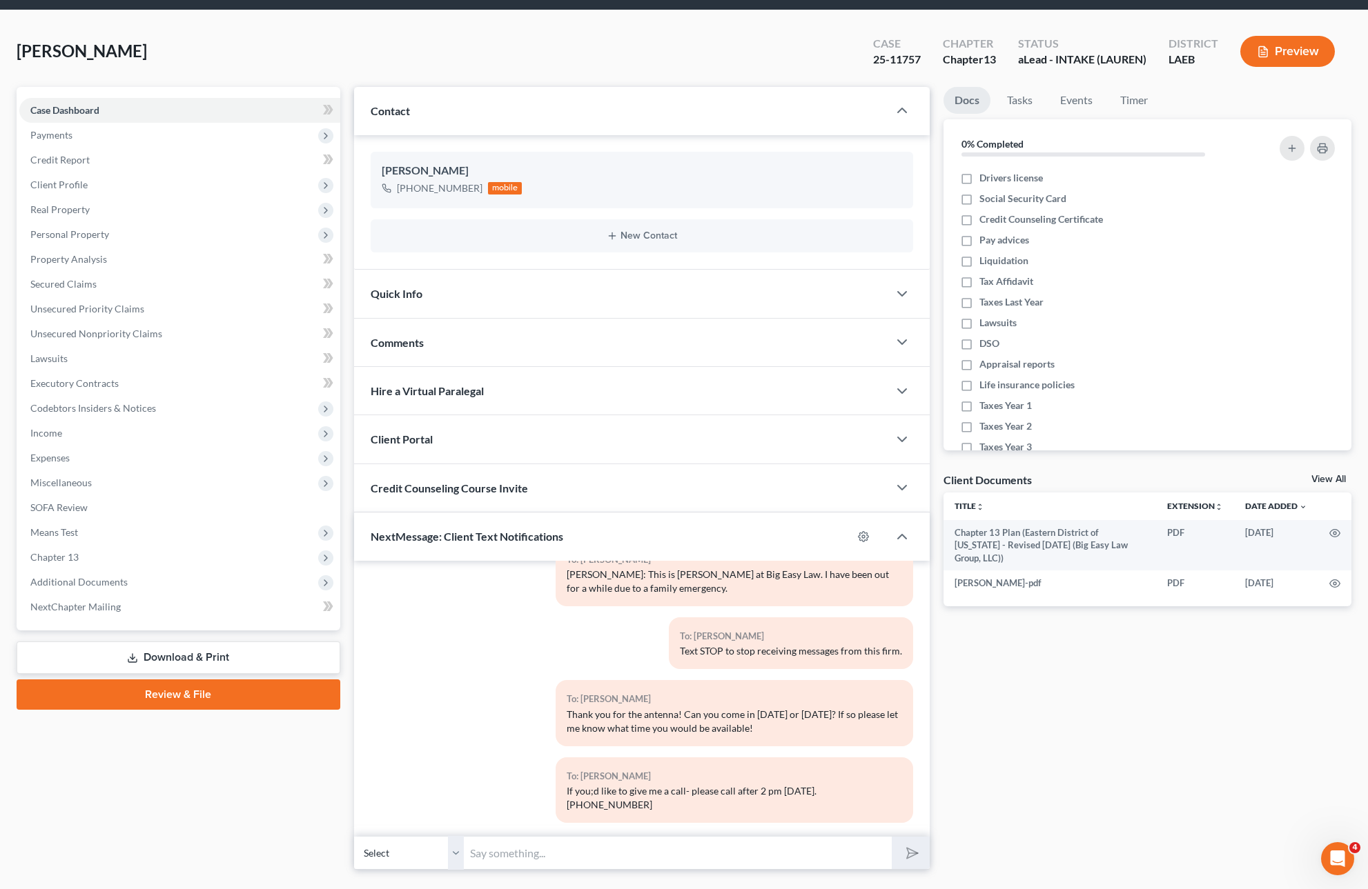
scroll to position [79, 0]
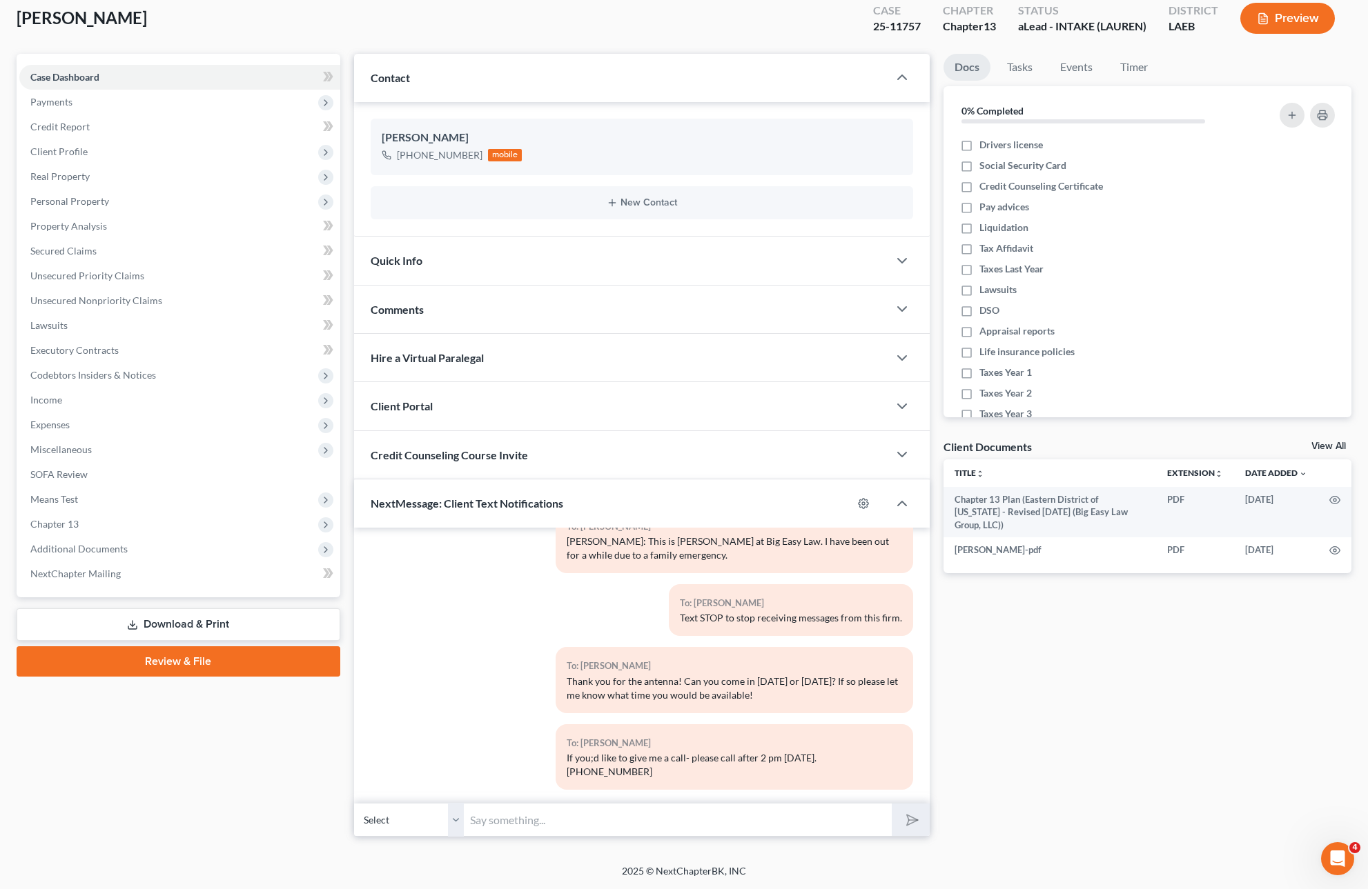
click at [633, 807] on input "text" at bounding box center [678, 820] width 428 height 34
click at [491, 820] on input "[PERSON_NAME]: Your case number is" at bounding box center [678, 820] width 428 height 34
click at [673, 823] on input "[PERSON_NAME]: Your case number is" at bounding box center [678, 820] width 428 height 34
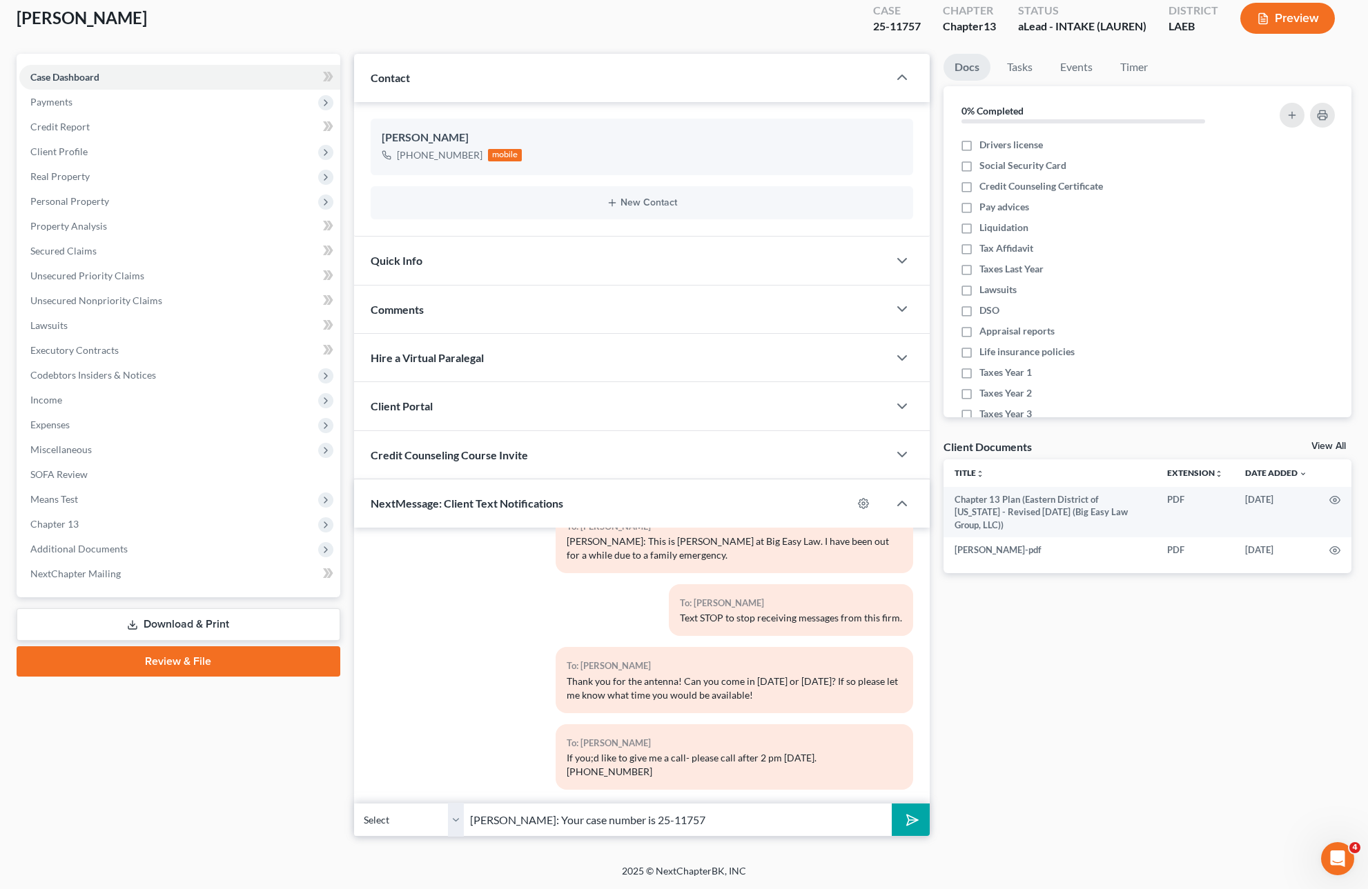
type input "[PERSON_NAME]: Your case number is 25-11757"
click at [892, 804] on button "submit" at bounding box center [911, 820] width 38 height 32
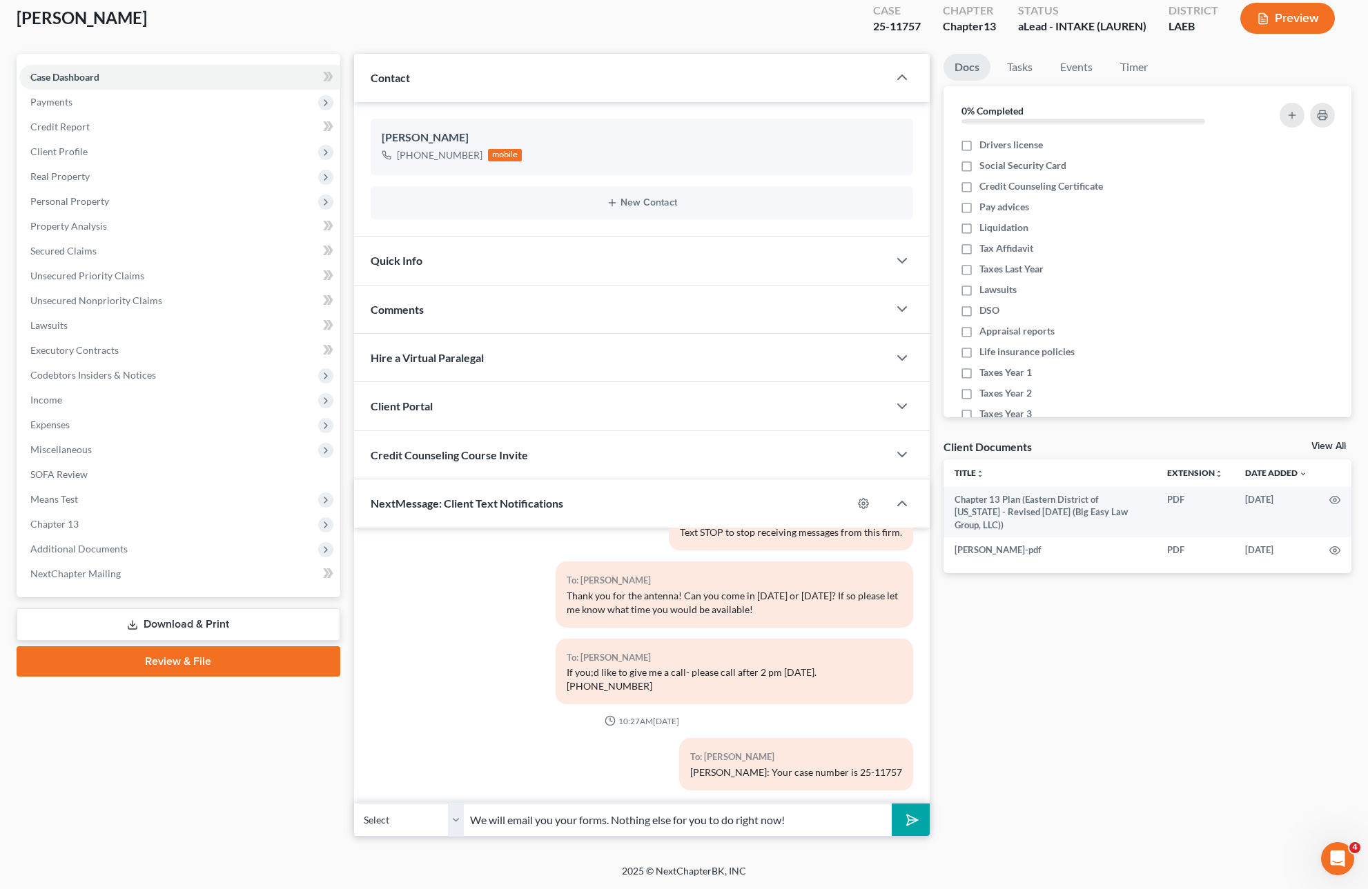
type input "We will email you your forms. Nothing else for you to do right now!"
click at [892, 804] on button "submit" at bounding box center [911, 820] width 38 height 32
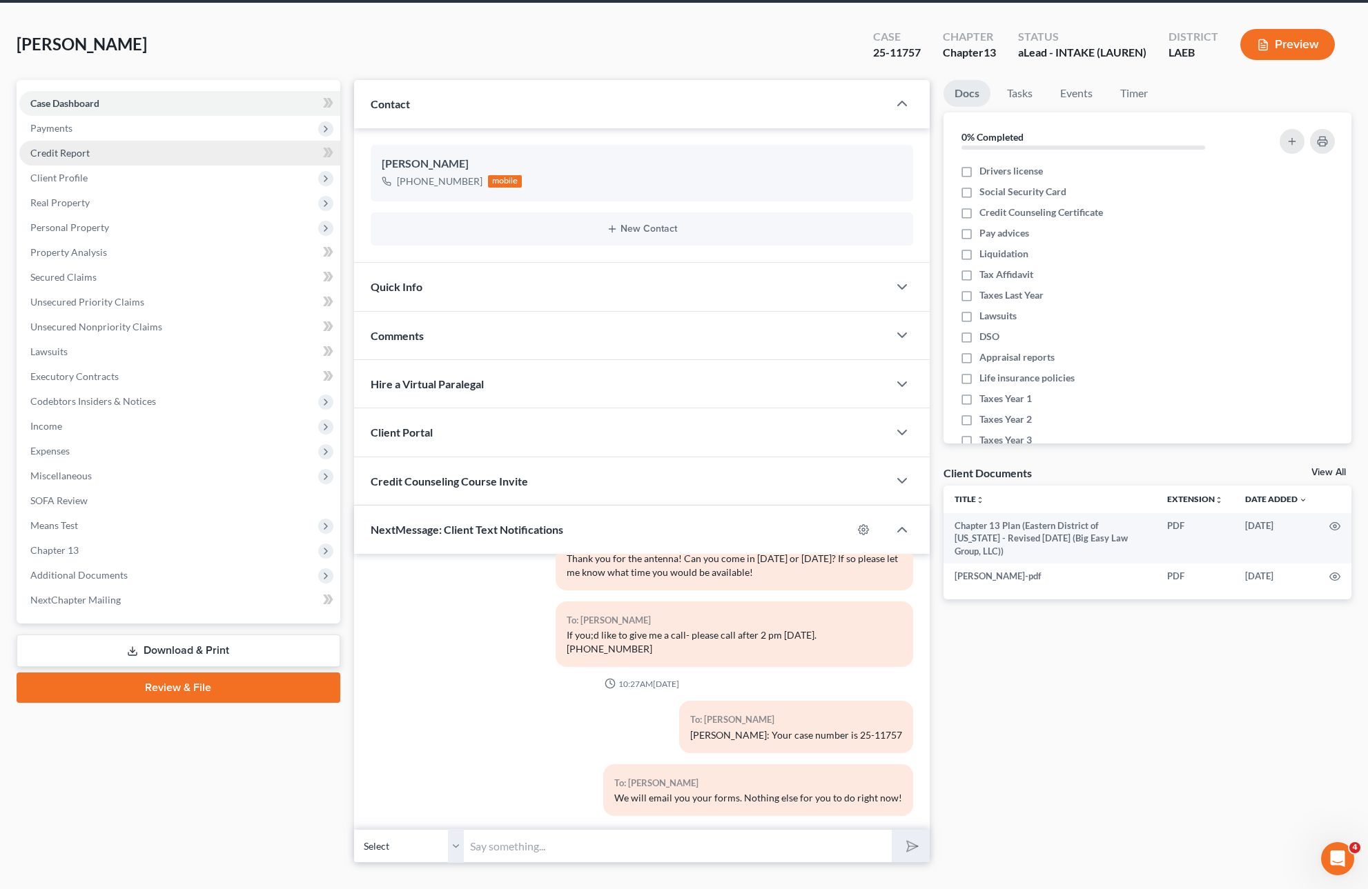
scroll to position [0, 0]
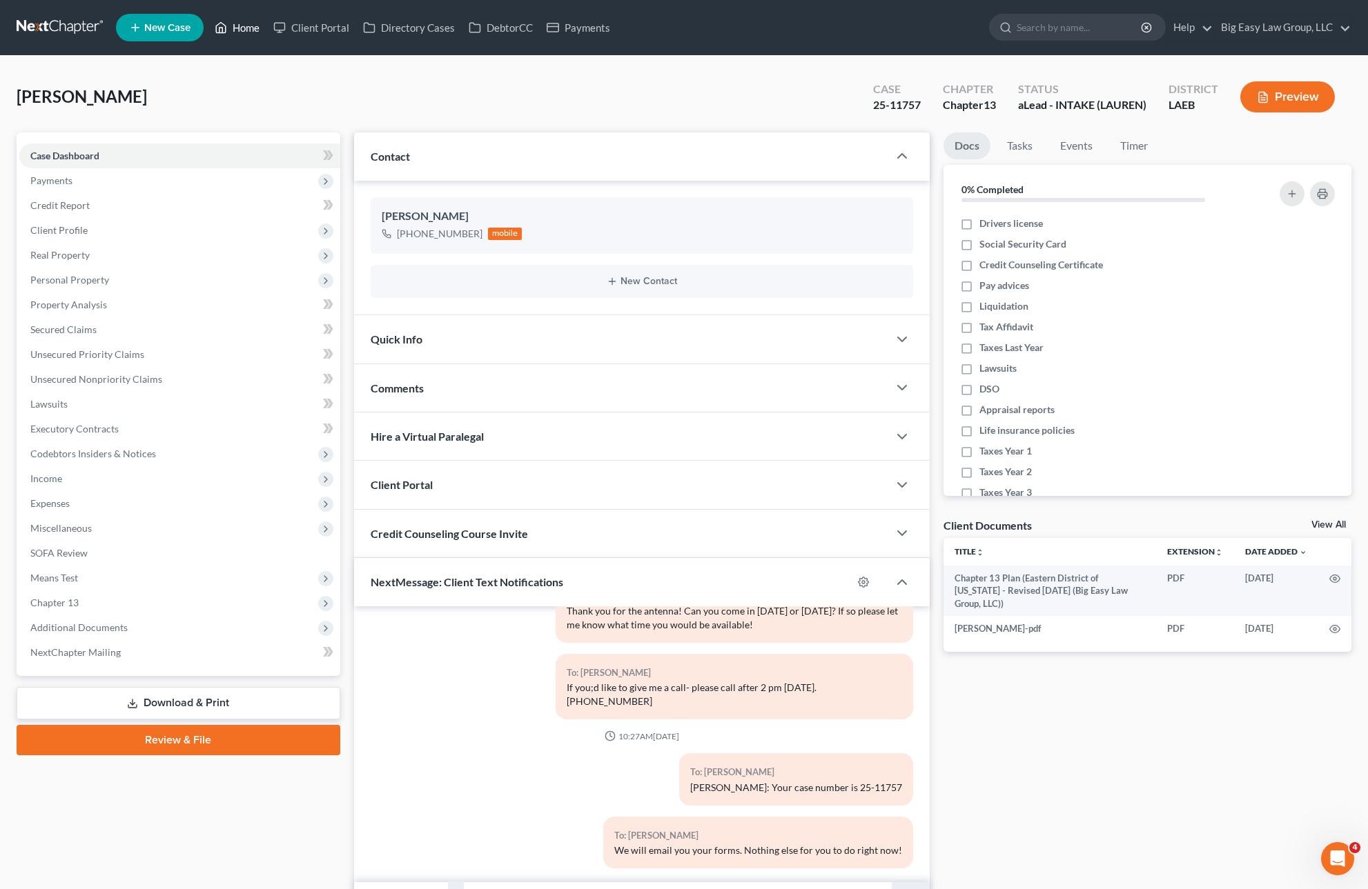
click at [253, 39] on link "Home" at bounding box center [237, 27] width 59 height 25
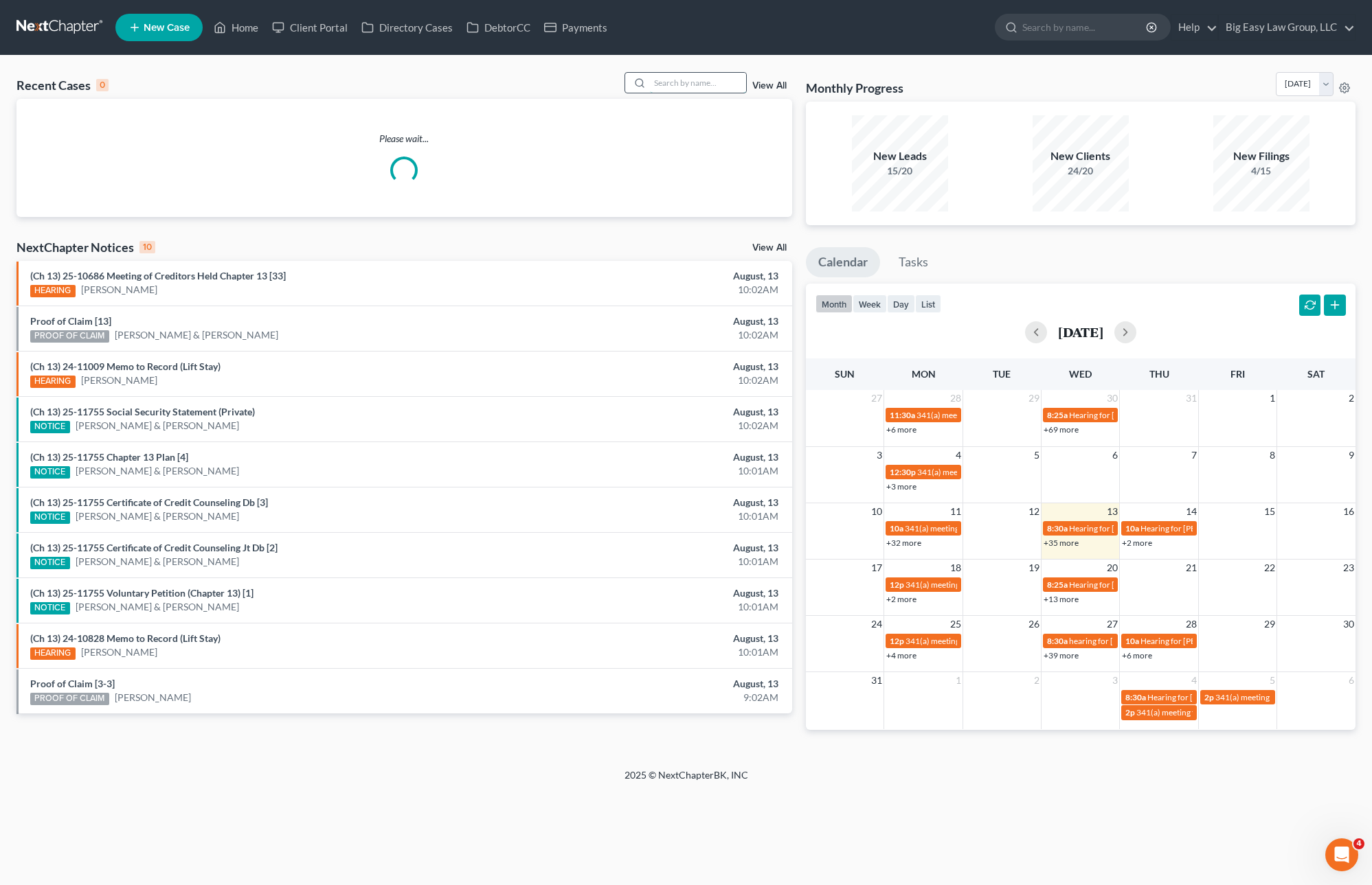
click at [682, 79] on input "search" at bounding box center [698, 83] width 97 height 20
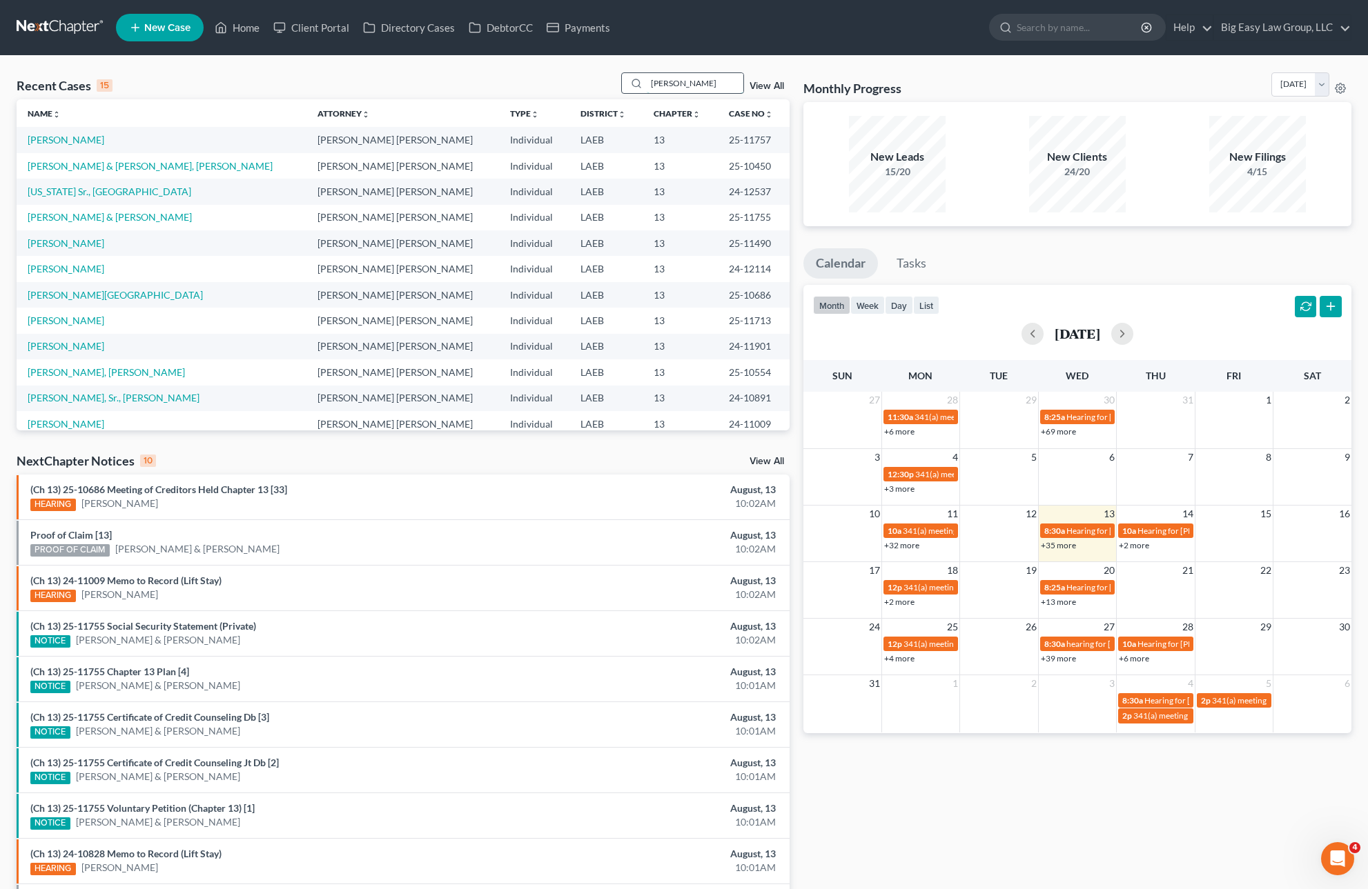
type input "[PERSON_NAME]"
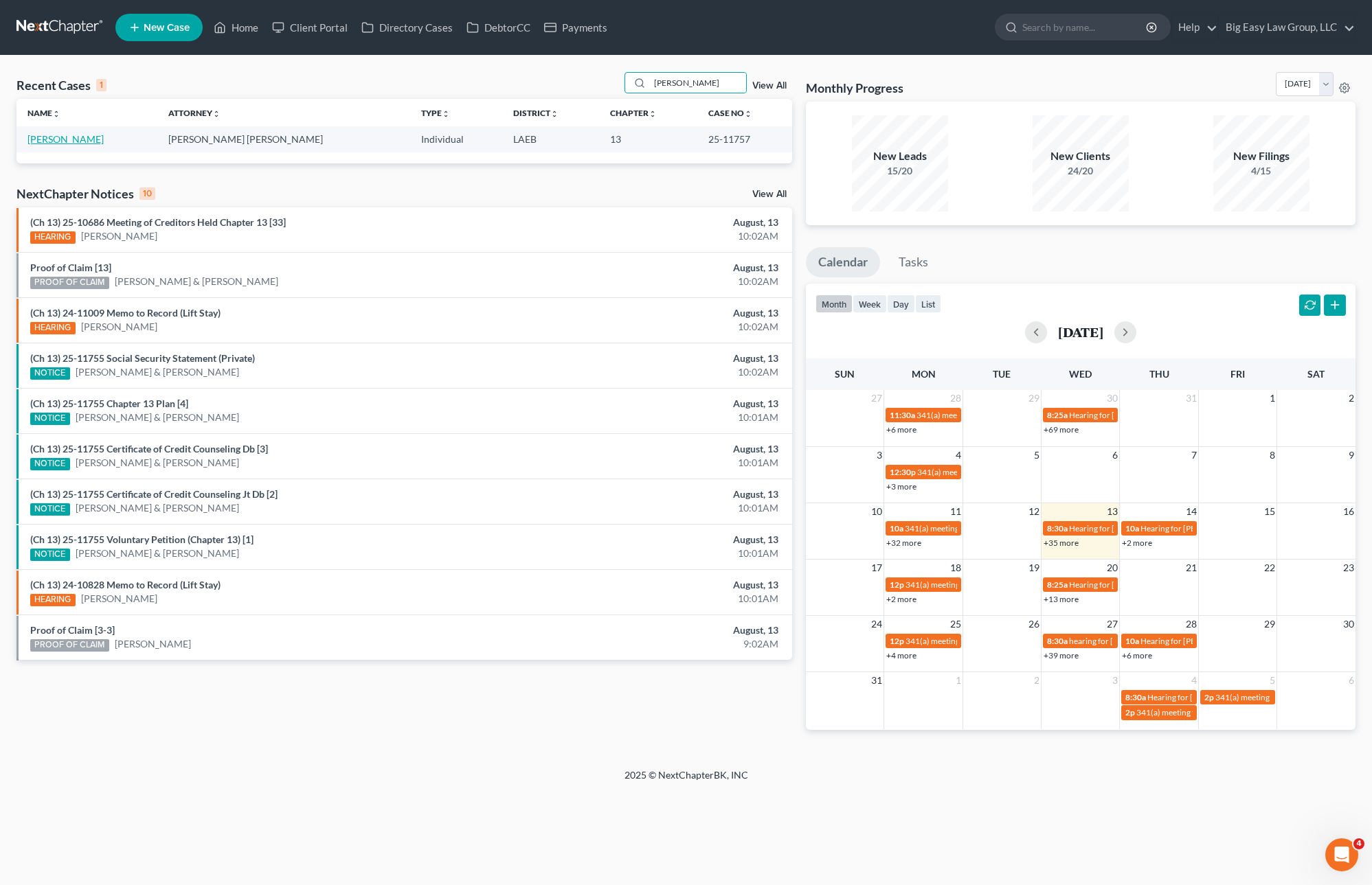
click at [75, 133] on link "[PERSON_NAME]" at bounding box center [66, 139] width 77 height 12
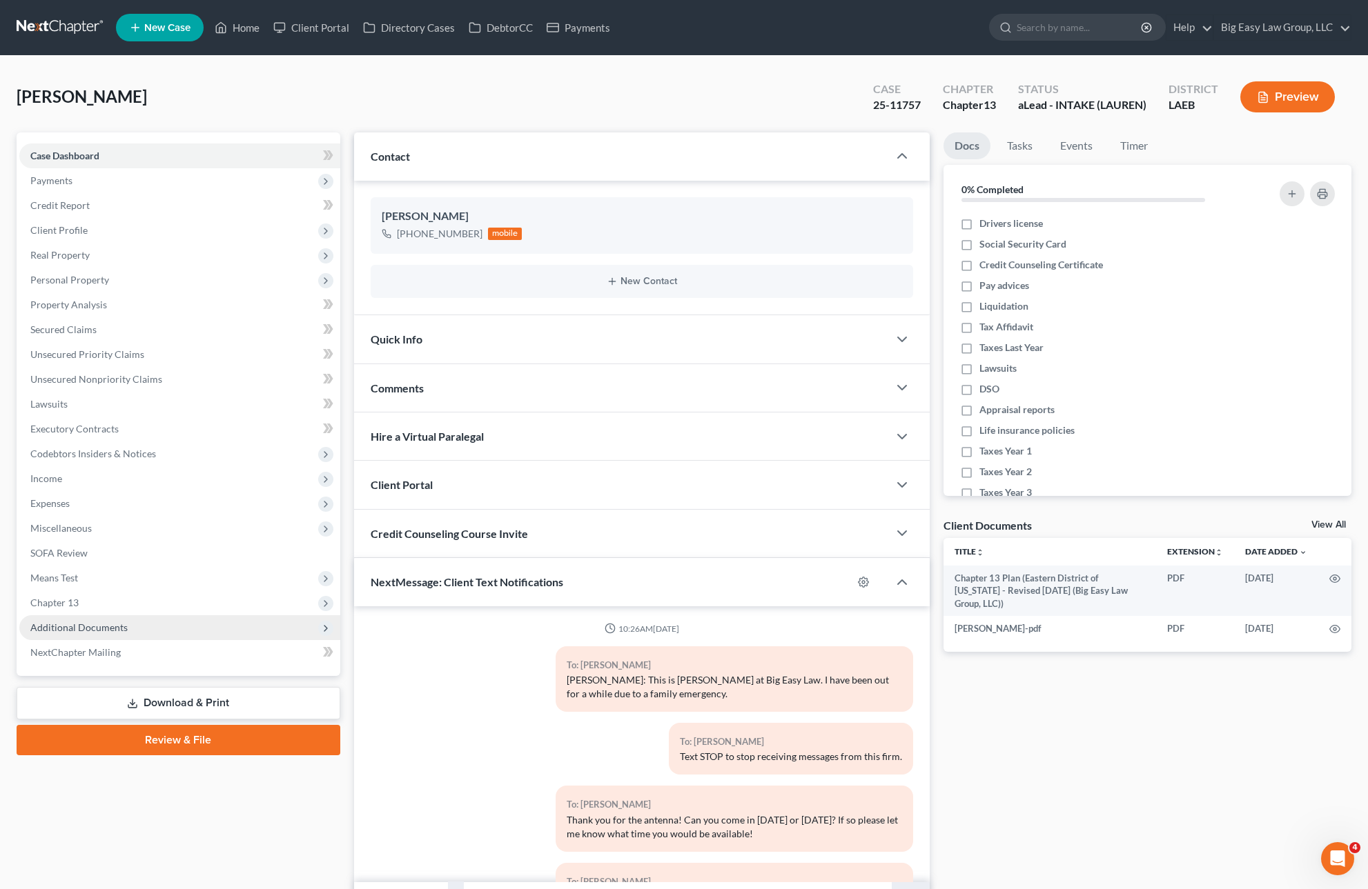
scroll to position [209, 0]
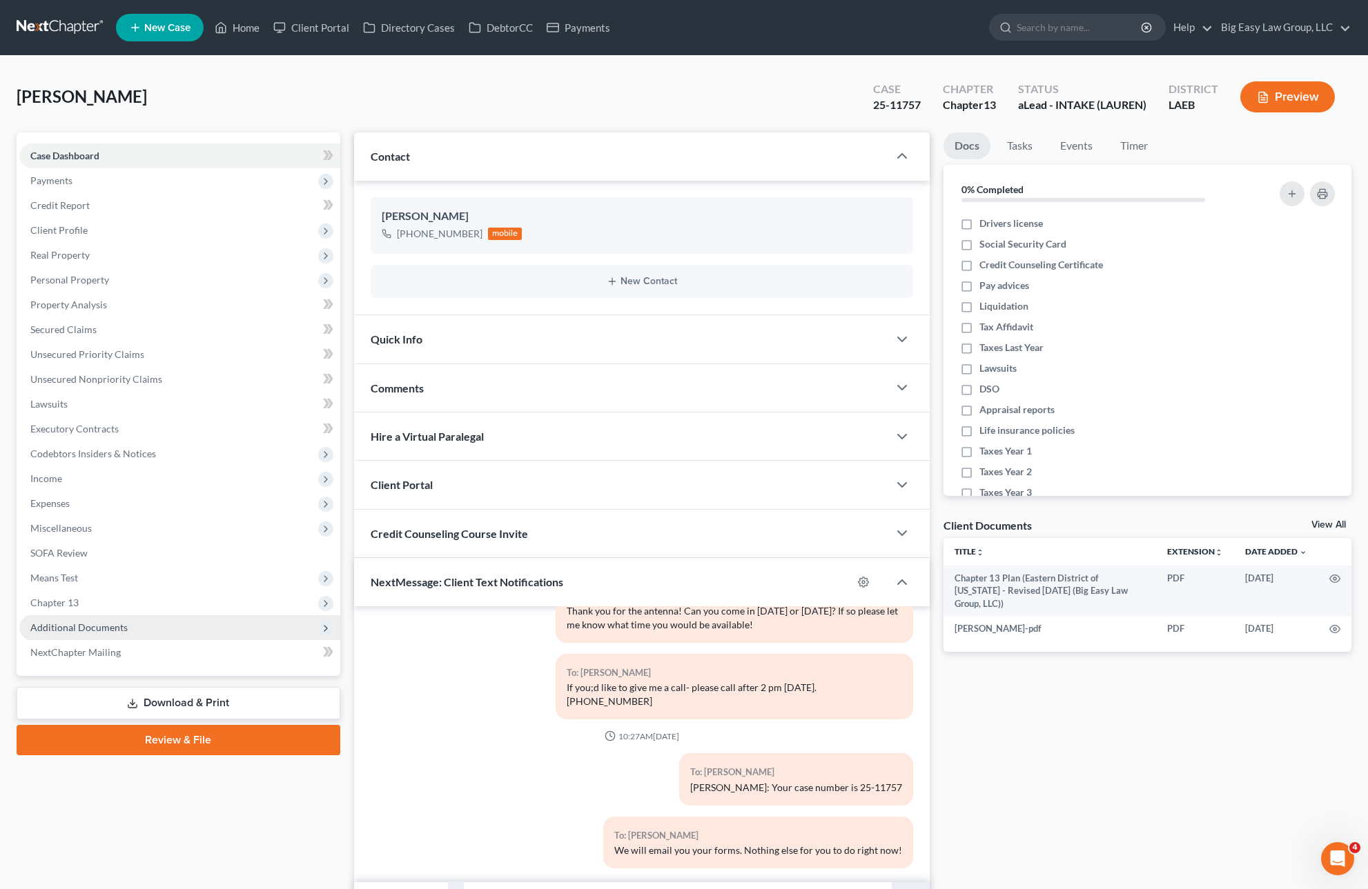
click at [152, 628] on span "Additional Documents" at bounding box center [179, 628] width 321 height 25
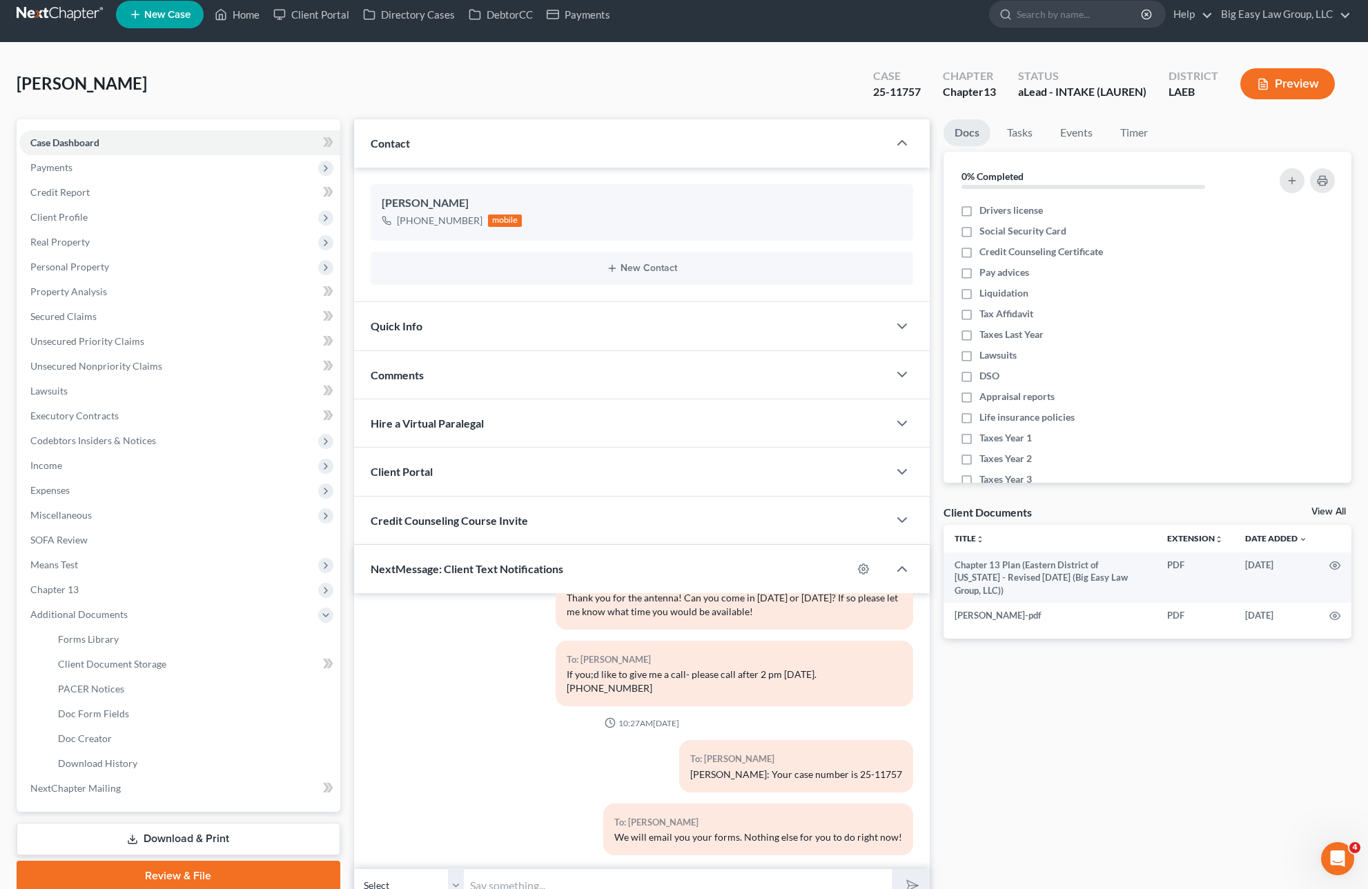
scroll to position [79, 0]
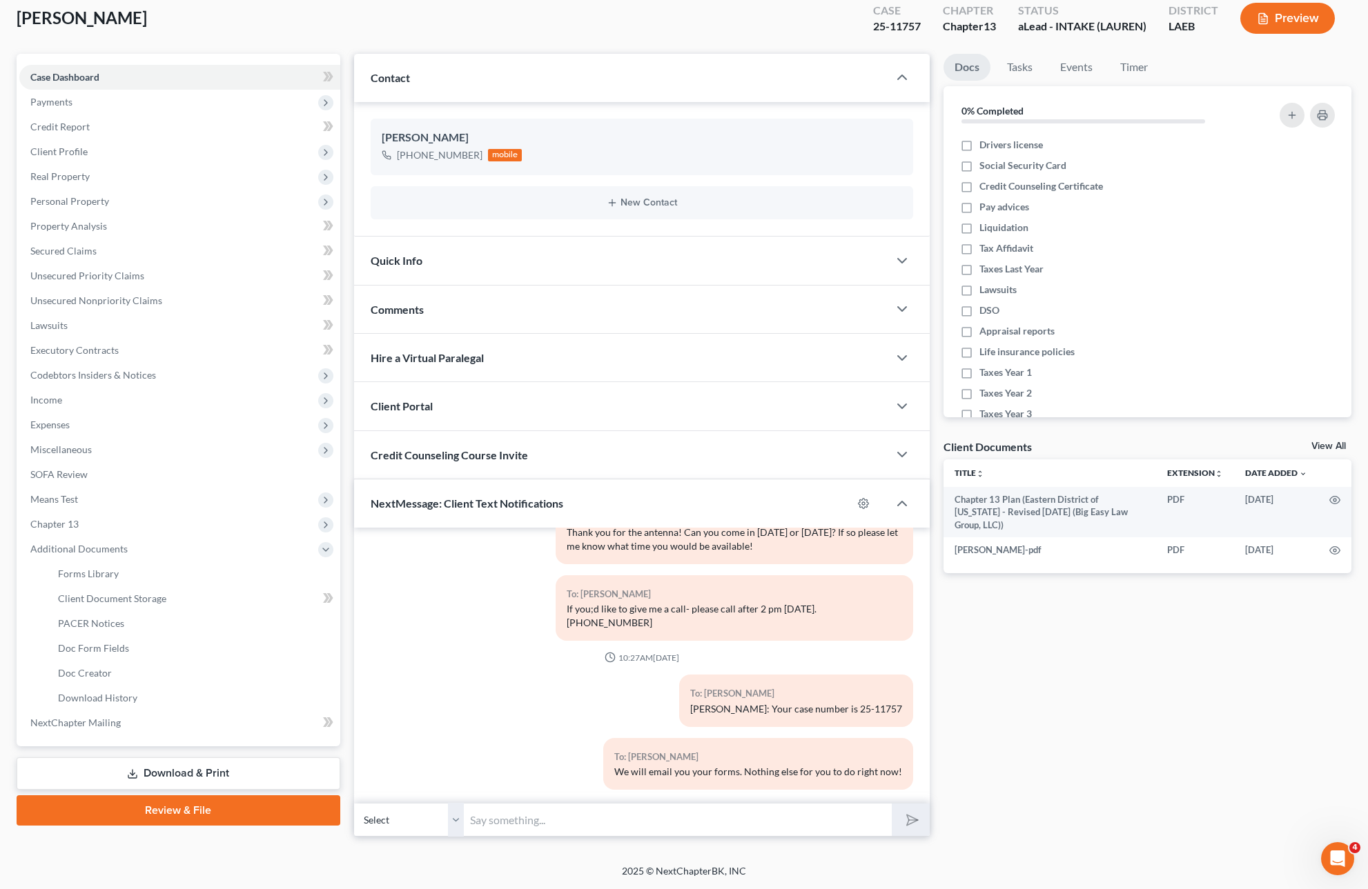
click at [520, 814] on input "text" at bounding box center [678, 820] width 428 height 34
type input "We will also mail the forms."
click at [892, 804] on button "submit" at bounding box center [911, 820] width 38 height 32
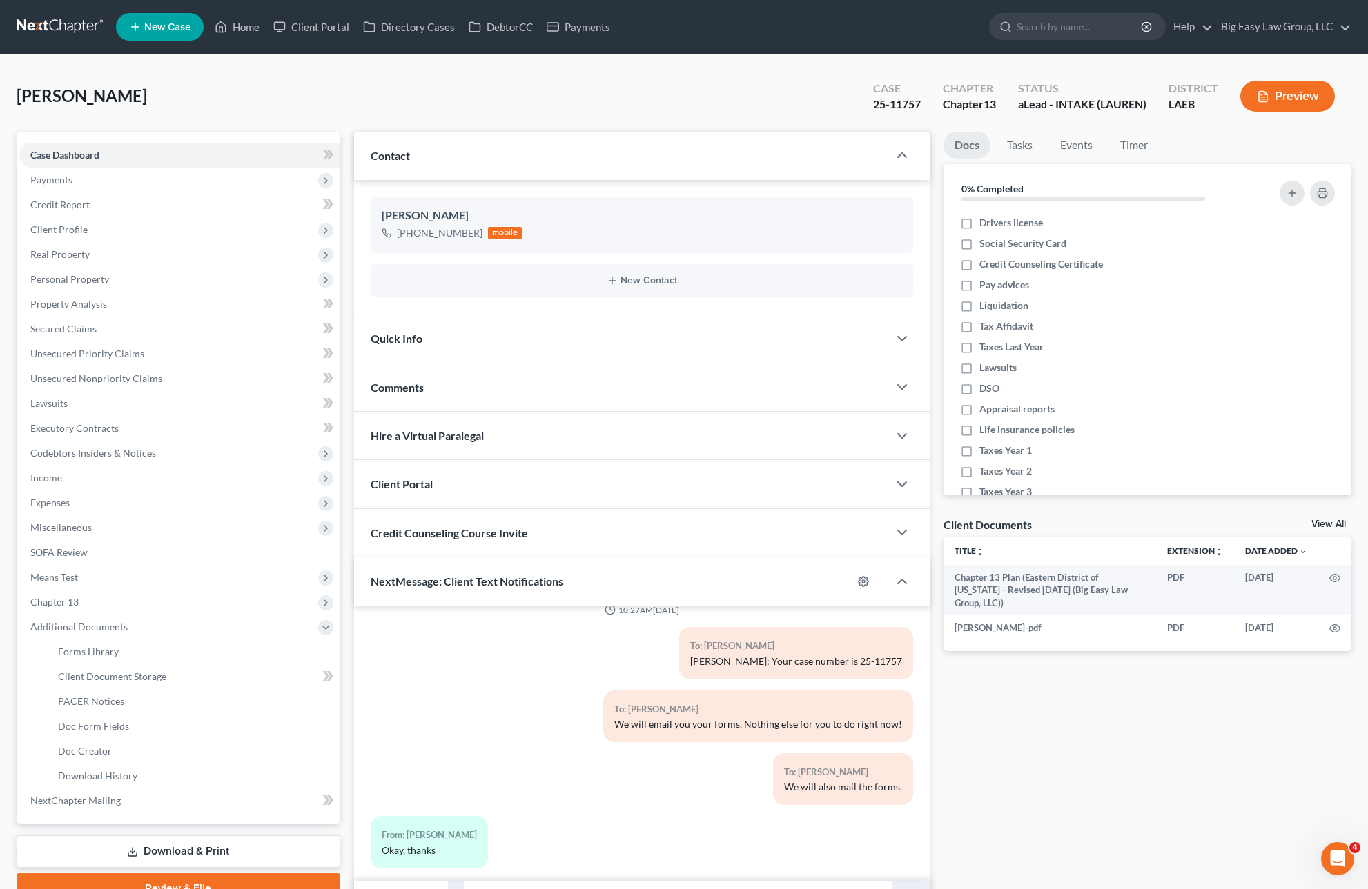
scroll to position [0, 0]
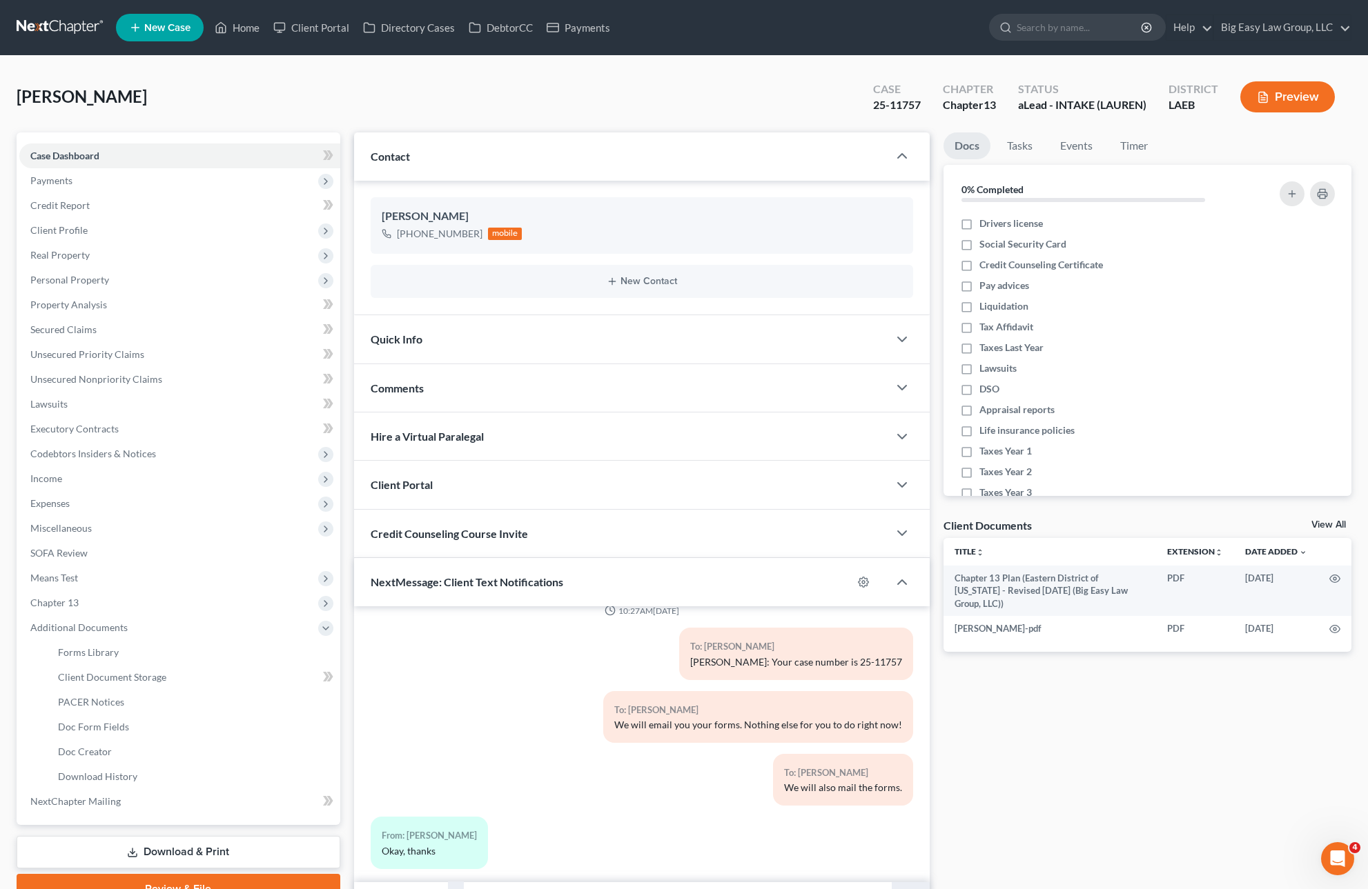
click at [246, 6] on nav "Home New Case Client Portal Directory Cases DebtorCC Payments Big Easy Law Grou…" at bounding box center [684, 27] width 1368 height 55
click at [235, 30] on link "Home" at bounding box center [237, 27] width 59 height 25
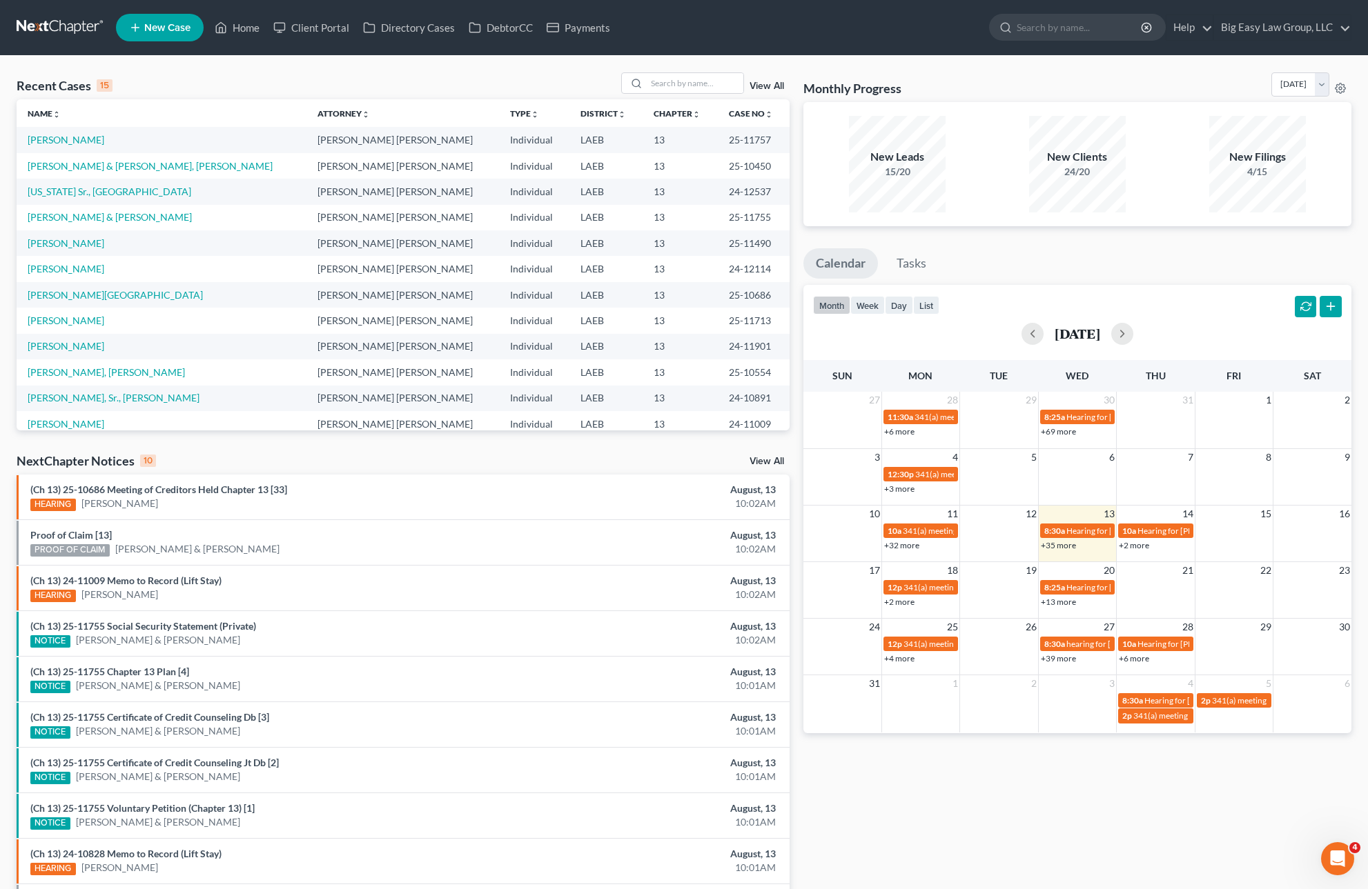
click at [690, 68] on div "Recent Cases 15 View All Name unfold_more expand_more expand_less Attorney unfo…" at bounding box center [684, 512] width 1368 height 912
click at [692, 83] on input "search" at bounding box center [695, 83] width 97 height 20
type input "[PERSON_NAME]"
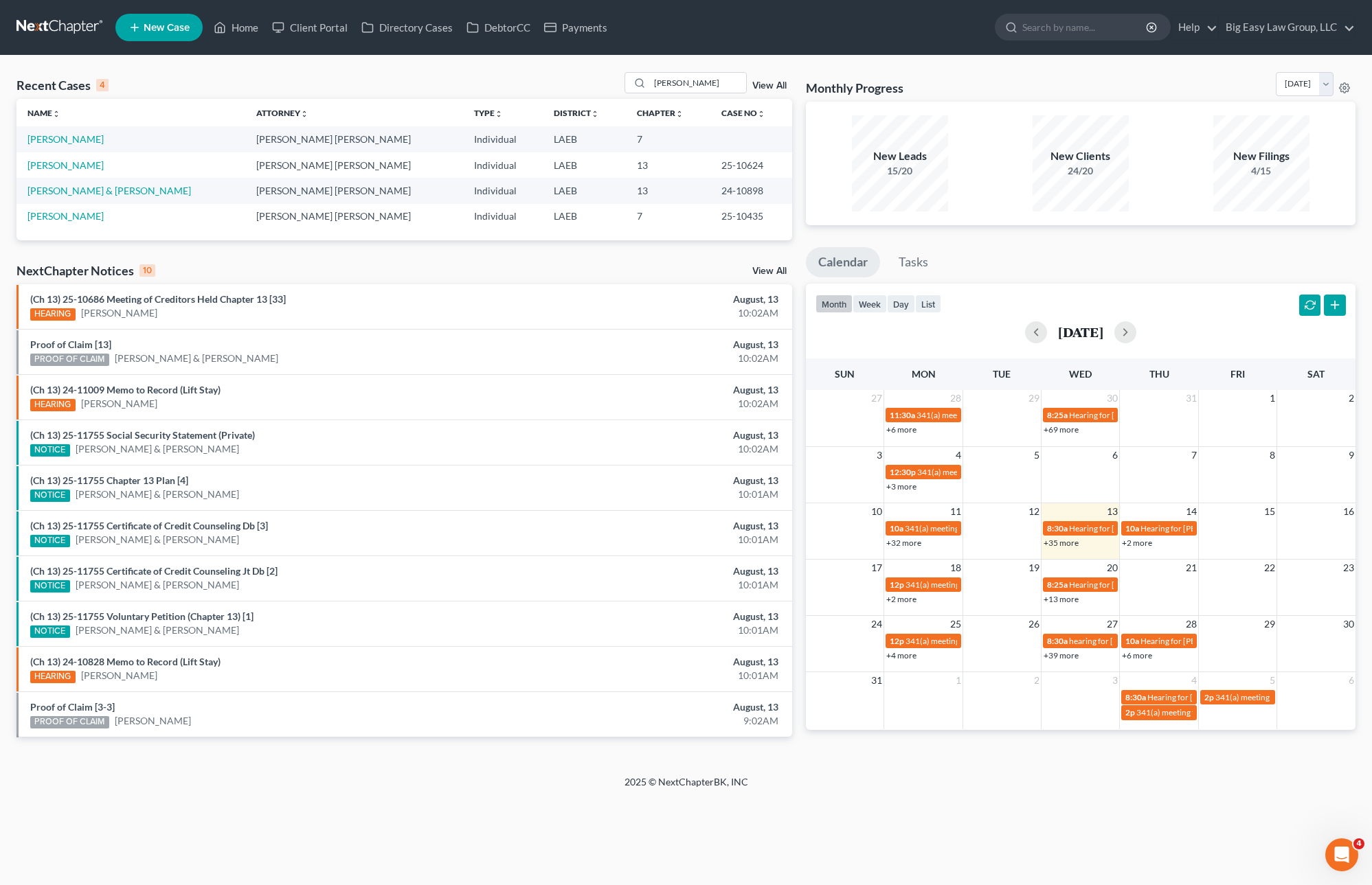
click at [147, 200] on td "[PERSON_NAME] & [PERSON_NAME]" at bounding box center [131, 191] width 229 height 26
click at [150, 198] on td "[PERSON_NAME] & [PERSON_NAME]" at bounding box center [131, 191] width 229 height 26
click at [155, 193] on link "[PERSON_NAME] & [PERSON_NAME]" at bounding box center [110, 191] width 163 height 12
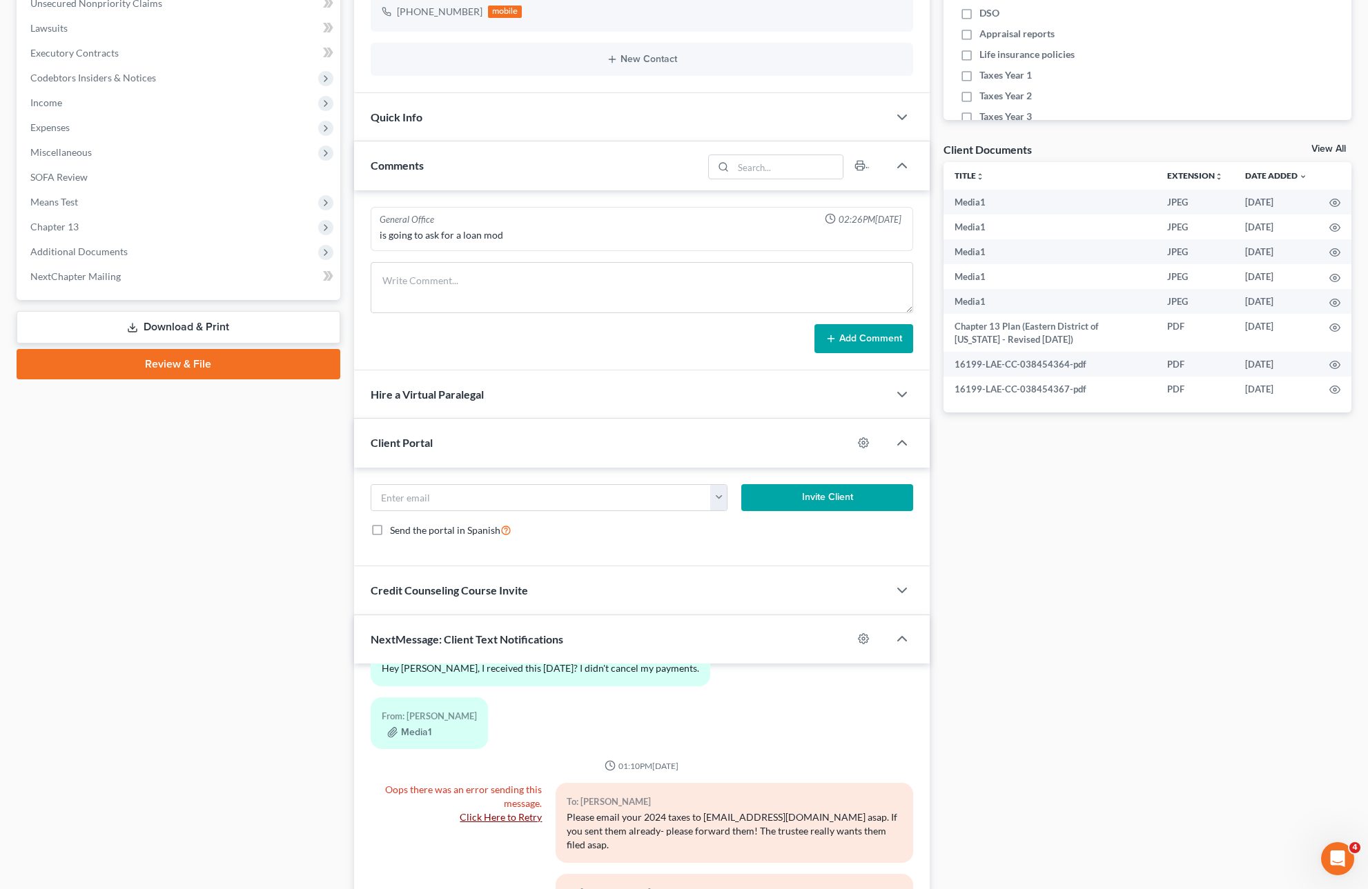
scroll to position [512, 0]
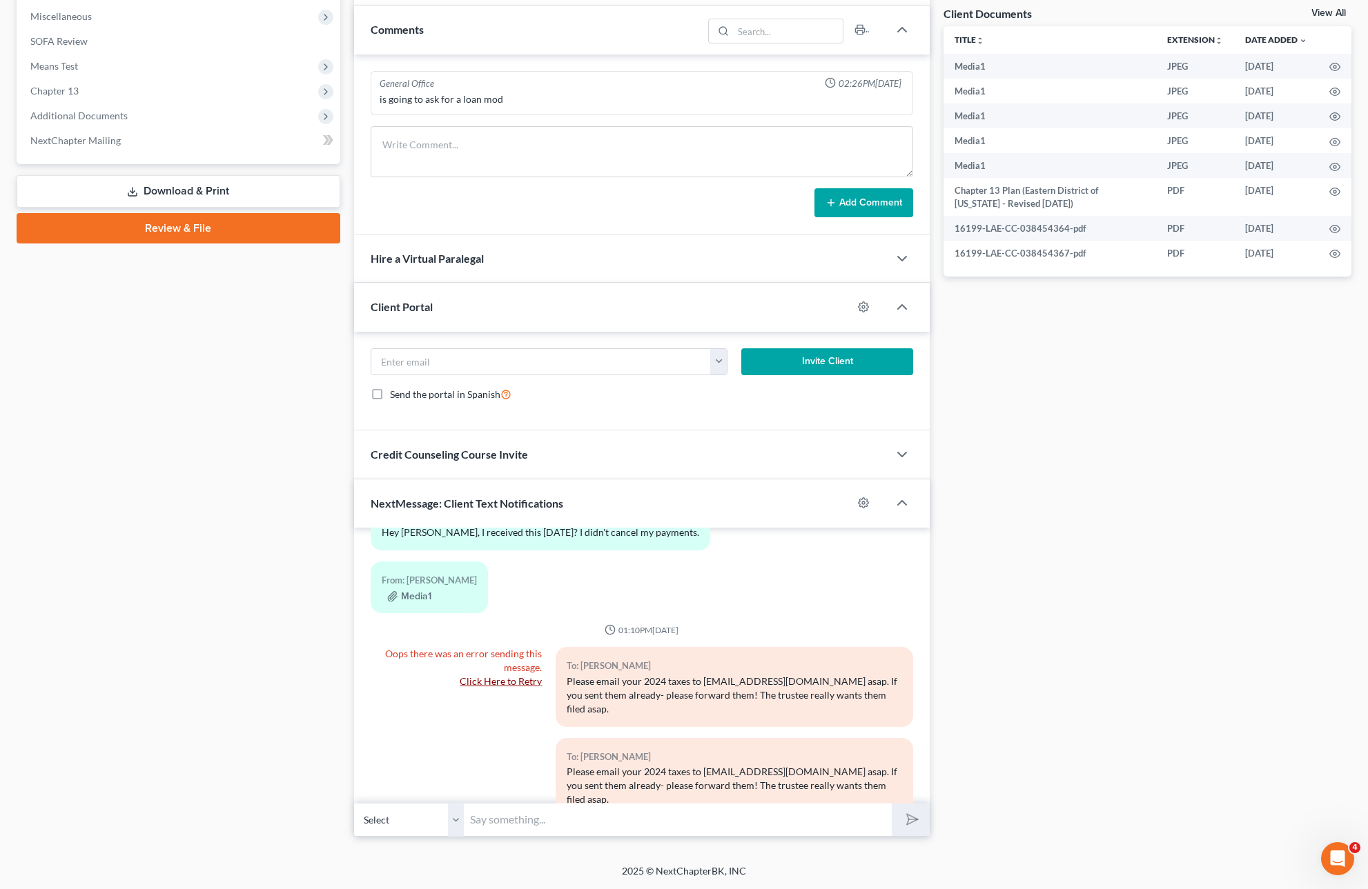
click at [453, 814] on select "Select [PHONE_NUMBER] - [PERSON_NAME] [PHONE_NUMBER] - [PERSON_NAME] [PHONE_NUM…" at bounding box center [409, 820] width 110 height 34
select select "2"
drag, startPoint x: 602, startPoint y: 715, endPoint x: 765, endPoint y: 682, distance: 166.7
click at [768, 680] on div "Please email your 2024 taxes to [EMAIL_ADDRESS][DOMAIN_NAME] asap. If you sent …" at bounding box center [734, 695] width 335 height 41
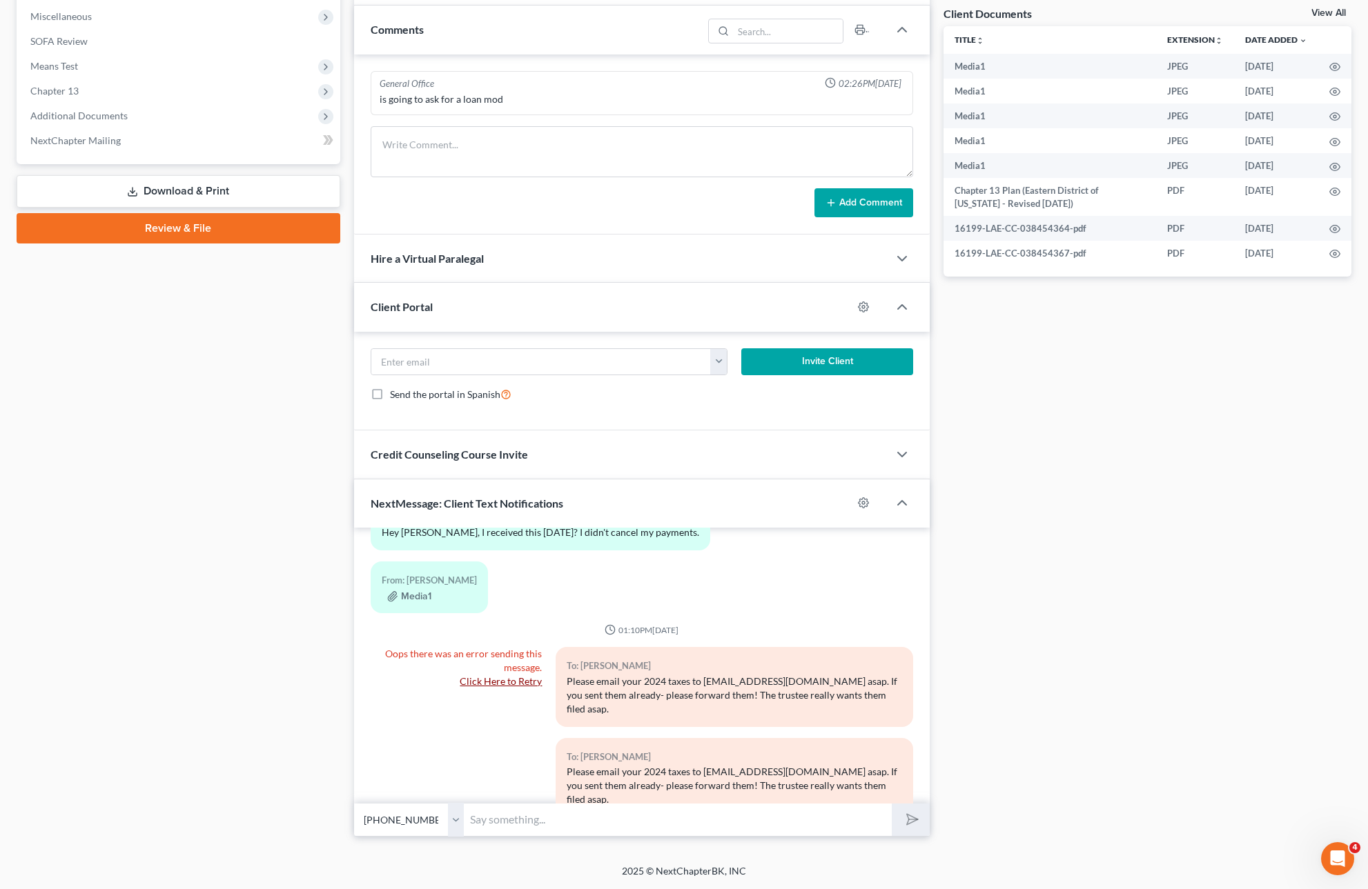
drag, startPoint x: 573, startPoint y: 751, endPoint x: 672, endPoint y: 725, distance: 102.9
click at [573, 765] on div "Please email your 2024 taxes to [EMAIL_ADDRESS][DOMAIN_NAME] asap. If you sent …" at bounding box center [734, 785] width 335 height 41
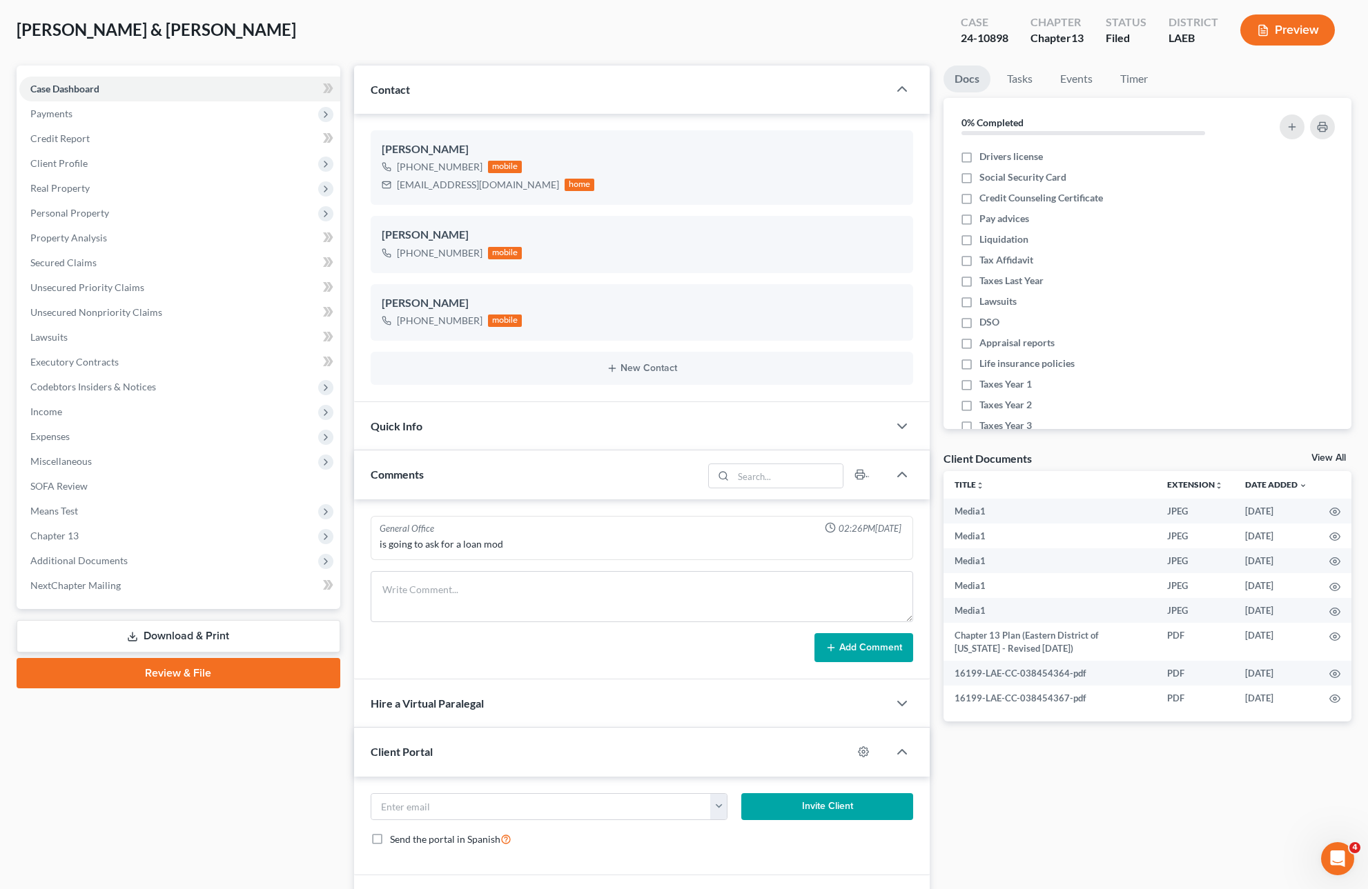
scroll to position [0, 0]
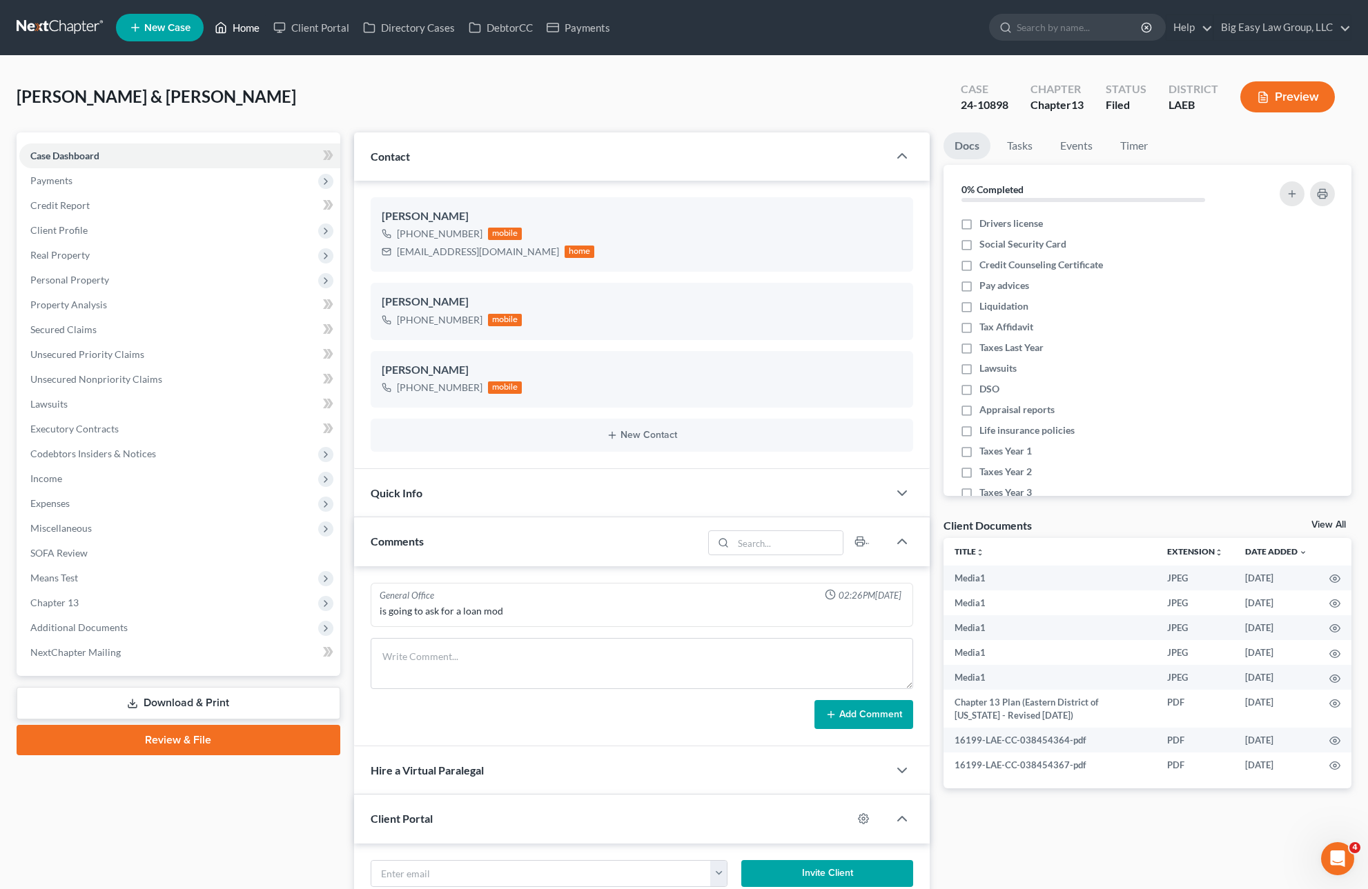
drag, startPoint x: 246, startPoint y: 50, endPoint x: 249, endPoint y: 34, distance: 16.1
click at [247, 47] on nav "Home New Case Client Portal Directory Cases DebtorCC Payments Big Easy Law Grou…" at bounding box center [684, 27] width 1368 height 55
click at [249, 34] on link "Home" at bounding box center [237, 27] width 59 height 25
